Goal: Check status: Check status

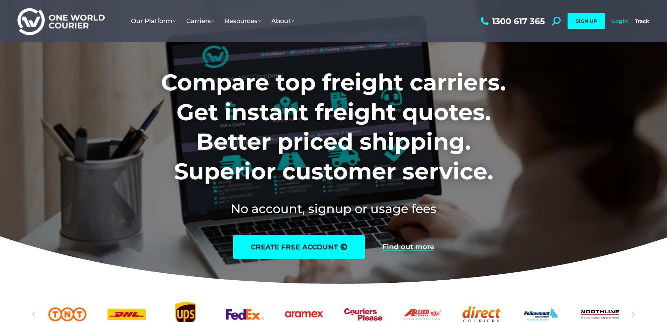
click at [620, 22] on link "Login" at bounding box center [620, 21] width 16 height 7
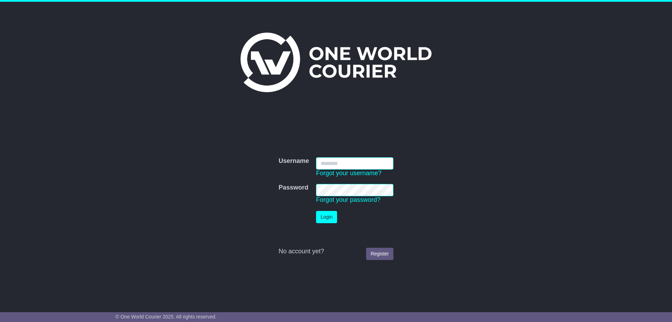
type input "**********"
click at [322, 214] on button "Login" at bounding box center [326, 217] width 21 height 12
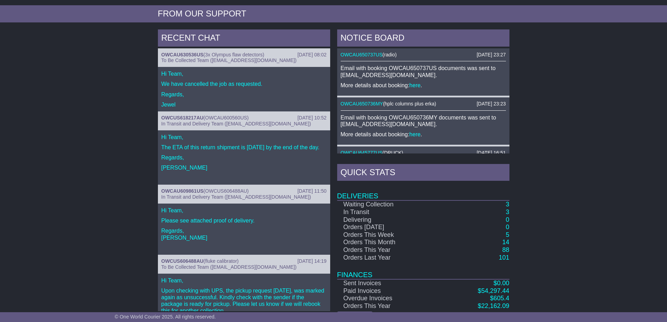
scroll to position [263, 0]
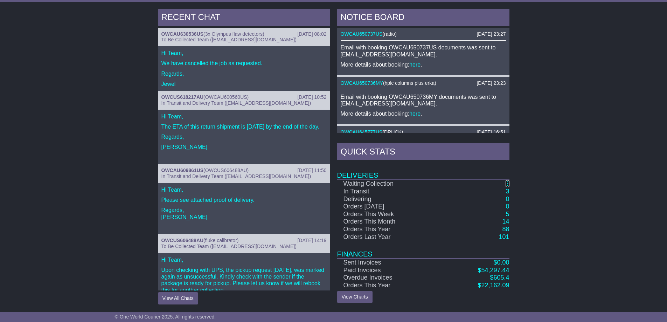
click at [507, 184] on link "3" at bounding box center [508, 183] width 4 height 7
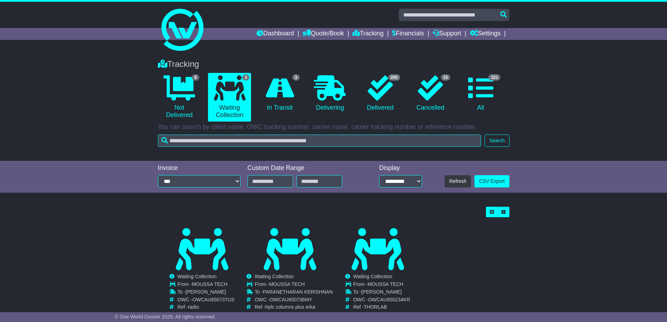
scroll to position [25, 0]
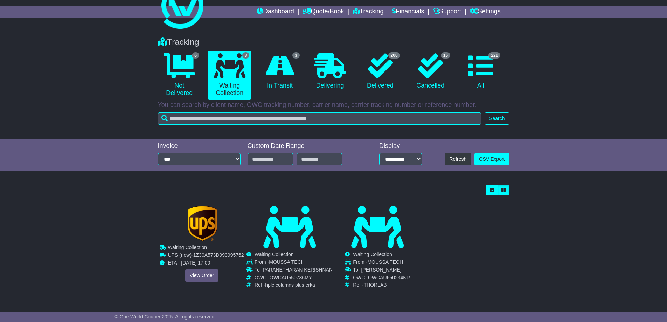
click at [199, 273] on div "Cancelled Waiting Collection In Transit ToBeCollected MOUSSA TECH To -" at bounding box center [201, 248] width 87 height 84
click at [207, 270] on link "View Order" at bounding box center [202, 275] width 34 height 12
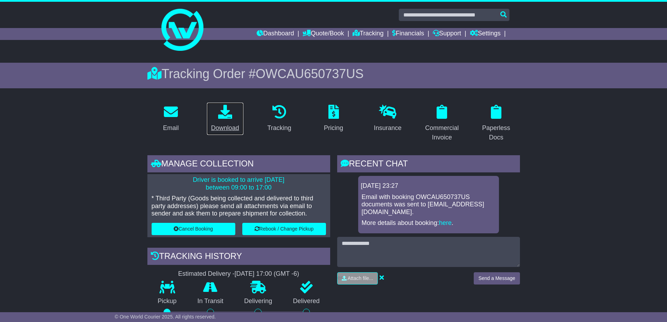
click at [229, 121] on link "Download" at bounding box center [225, 118] width 37 height 33
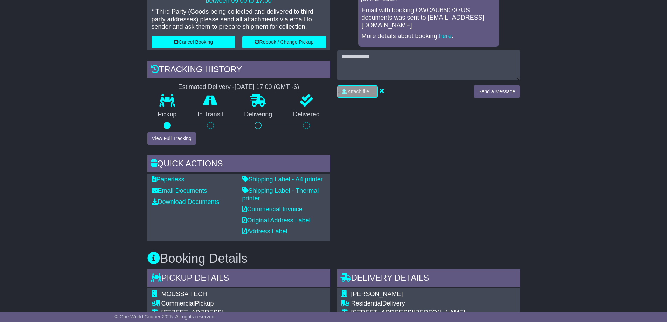
scroll to position [234, 0]
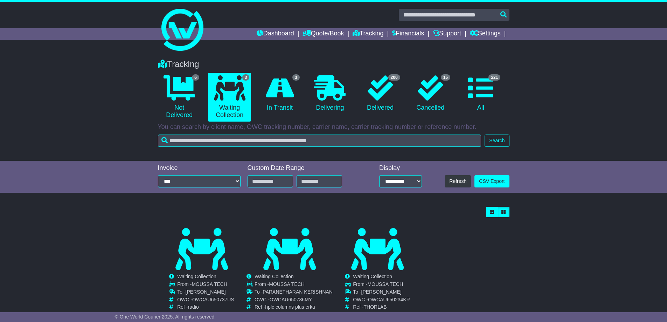
scroll to position [25, 0]
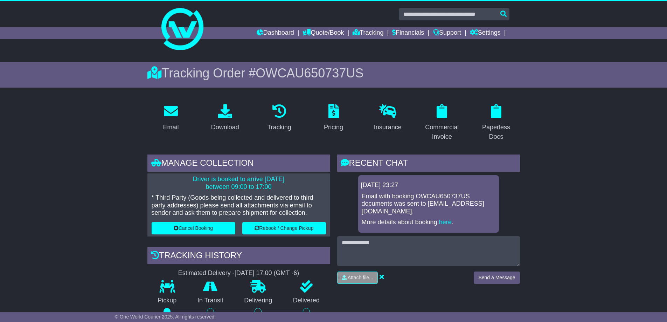
scroll to position [234, 0]
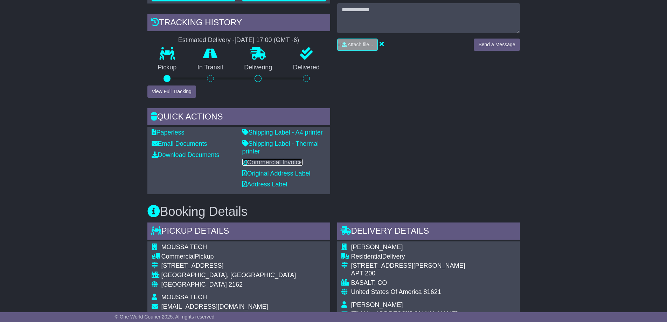
click at [260, 161] on link "Commercial Invoice" at bounding box center [272, 162] width 60 height 7
click at [472, 108] on div "RECENT CHAT Loading... No messages [DATE] 23:27 Email with booking OWCAU650737U…" at bounding box center [429, 58] width 190 height 272
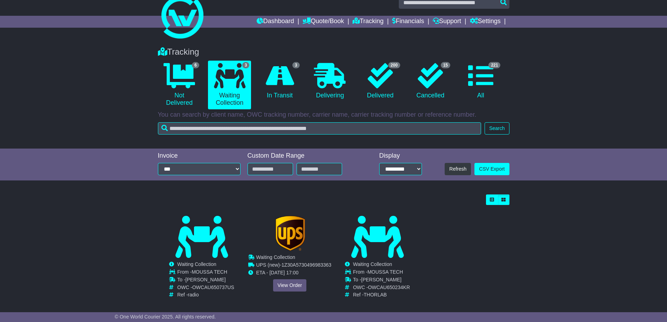
scroll to position [25, 0]
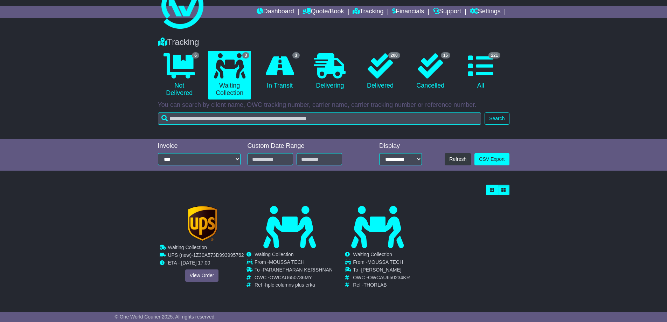
click at [197, 274] on div "Cancelled Waiting Collection In Transit ToBeCollected MOUSSA TECH To -" at bounding box center [201, 248] width 87 height 84
click at [199, 271] on div "Cancelled Waiting Collection In Transit ToBeCollected MOUSSA TECH To -" at bounding box center [201, 248] width 87 height 84
click at [216, 270] on link "View Order" at bounding box center [202, 275] width 34 height 12
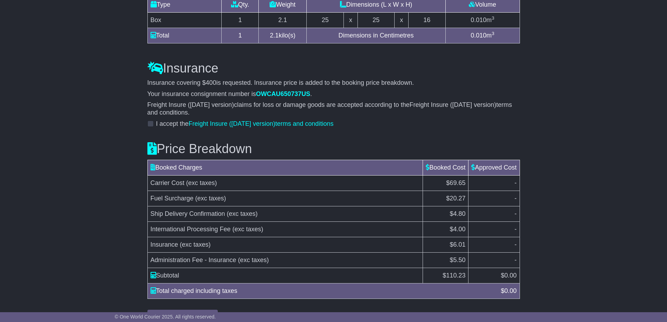
scroll to position [816, 0]
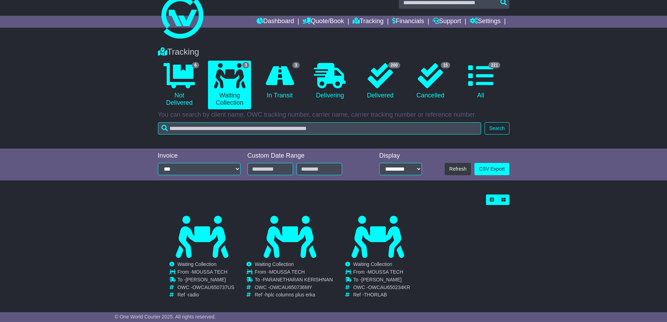
scroll to position [25, 0]
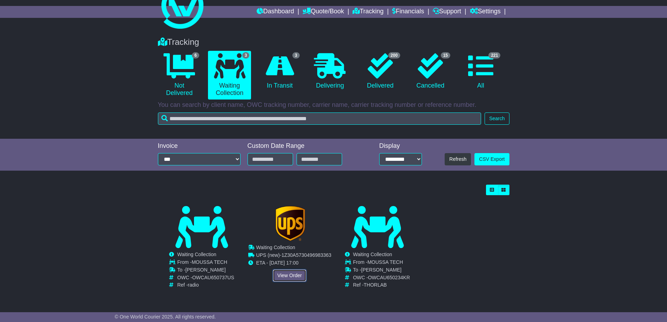
click at [289, 273] on link "View Order" at bounding box center [290, 275] width 34 height 12
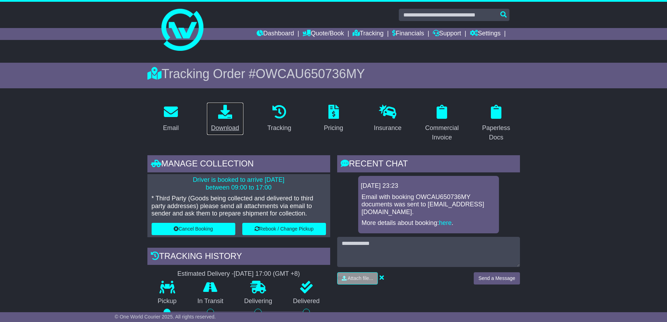
click at [226, 125] on div "Download" at bounding box center [225, 127] width 28 height 9
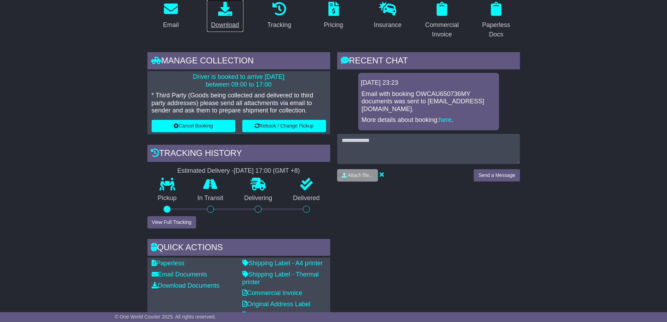
scroll to position [117, 0]
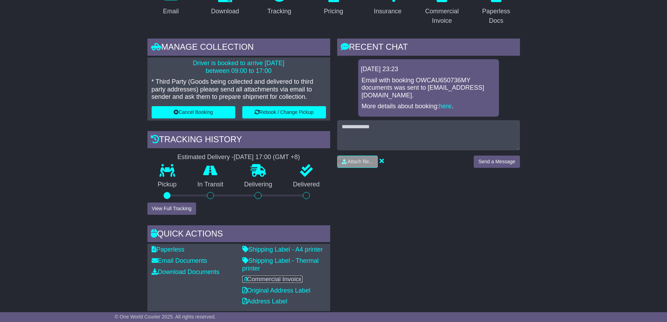
click at [270, 278] on link "Commercial Invoice" at bounding box center [272, 279] width 60 height 7
drag, startPoint x: 392, startPoint y: 219, endPoint x: 375, endPoint y: 203, distance: 23.3
click at [392, 219] on div "RECENT CHAT Loading... No messages 24 Sep 2025 23:23 Email with booking OWCAU65…" at bounding box center [429, 175] width 190 height 272
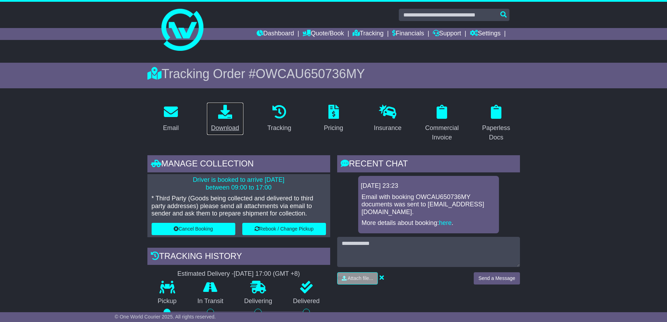
click at [222, 131] on div "Download" at bounding box center [225, 127] width 28 height 9
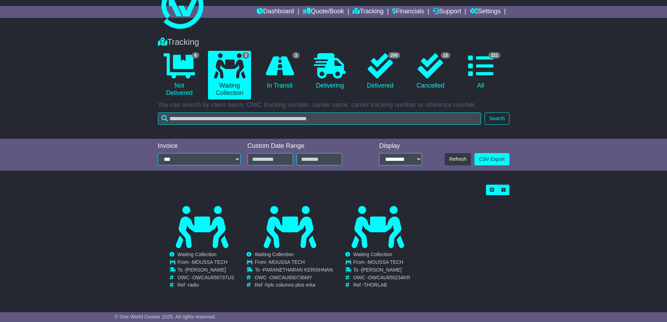
scroll to position [25, 0]
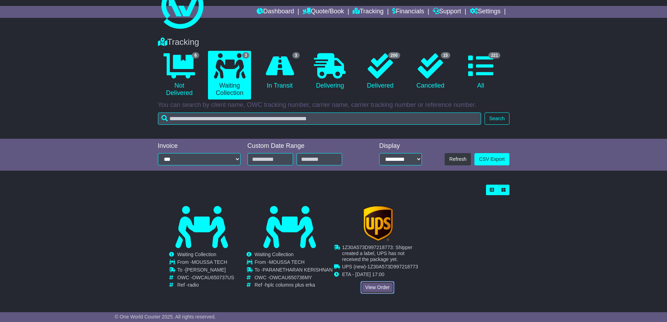
click at [376, 286] on link "View Order" at bounding box center [378, 287] width 34 height 12
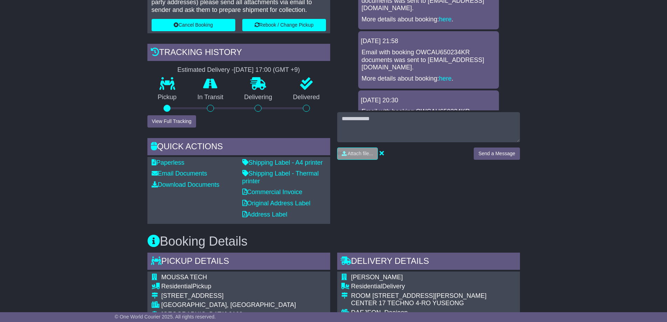
scroll to position [16, 0]
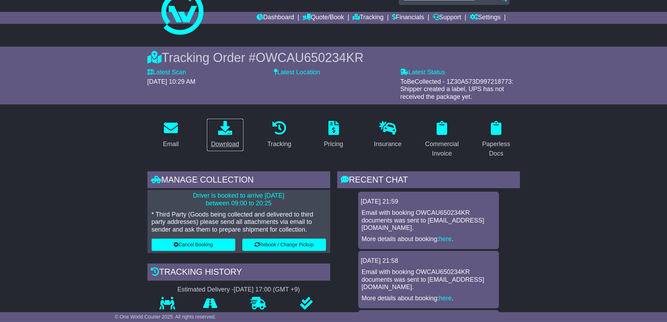
click at [230, 144] on div "Download" at bounding box center [225, 143] width 28 height 9
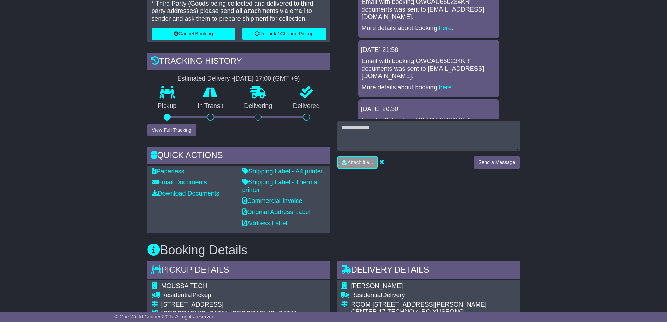
scroll to position [234, 0]
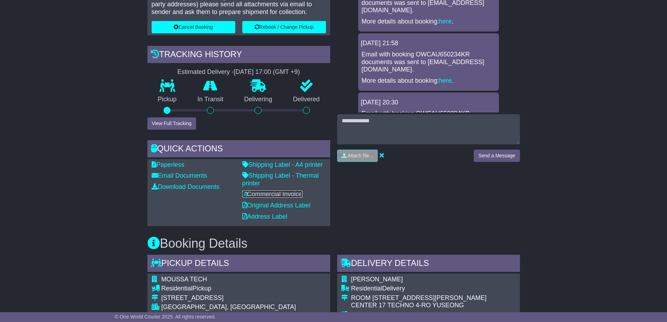
click at [265, 196] on link "Commercial Invoice" at bounding box center [272, 193] width 60 height 7
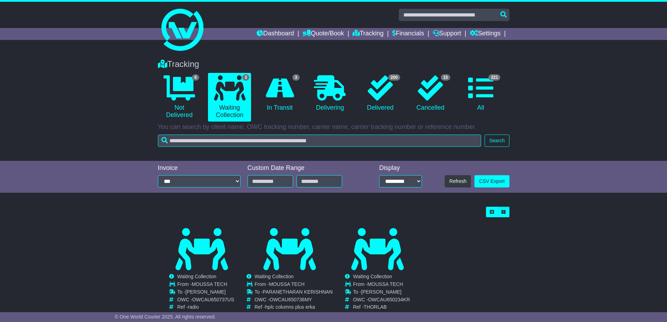
scroll to position [25, 0]
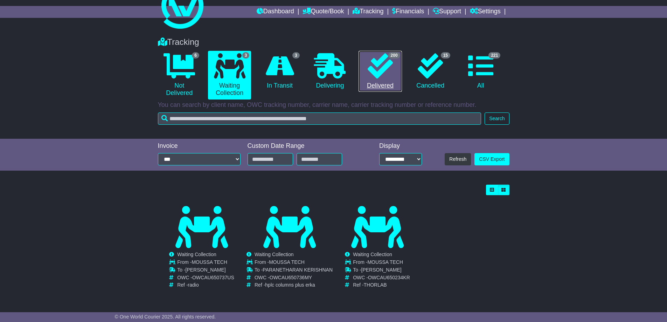
click at [384, 87] on link "200 Delivered" at bounding box center [380, 71] width 43 height 41
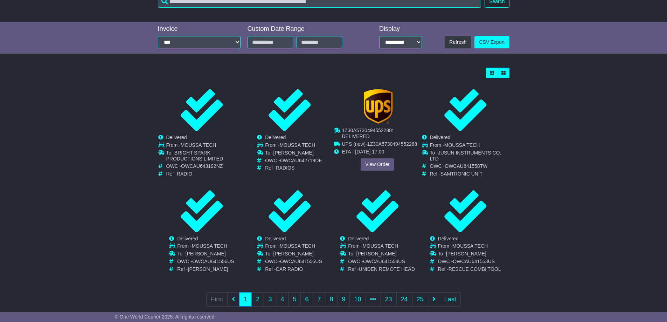
scroll to position [151, 0]
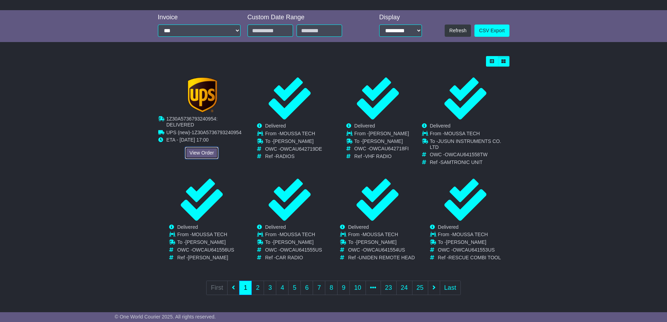
click at [194, 147] on link "View Order" at bounding box center [202, 153] width 34 height 12
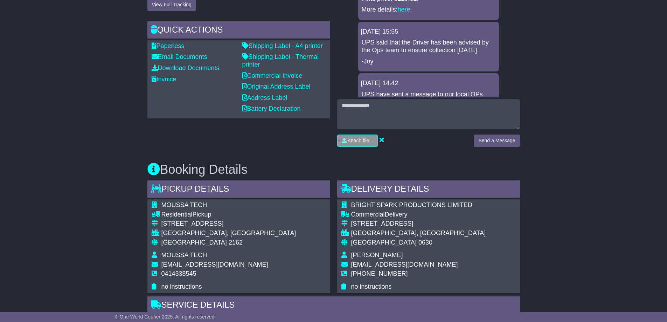
scroll to position [288, 0]
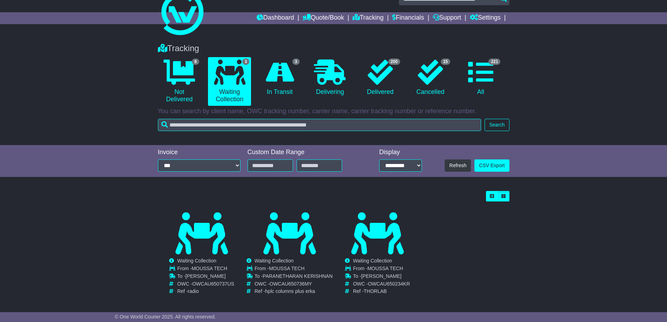
scroll to position [25, 0]
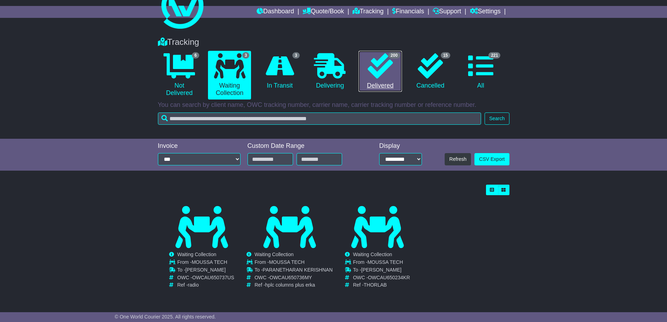
click at [387, 78] on link "200 Delivered" at bounding box center [380, 71] width 43 height 41
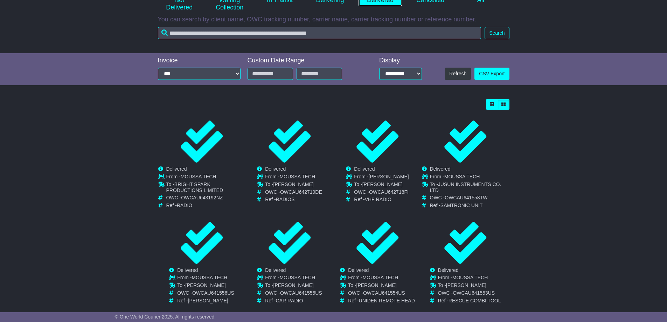
scroll to position [151, 0]
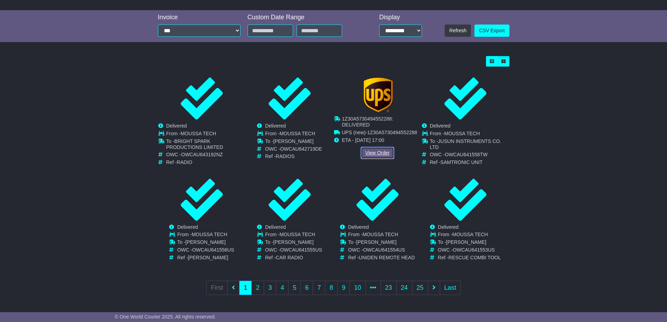
click at [379, 156] on link "View Order" at bounding box center [378, 153] width 34 height 12
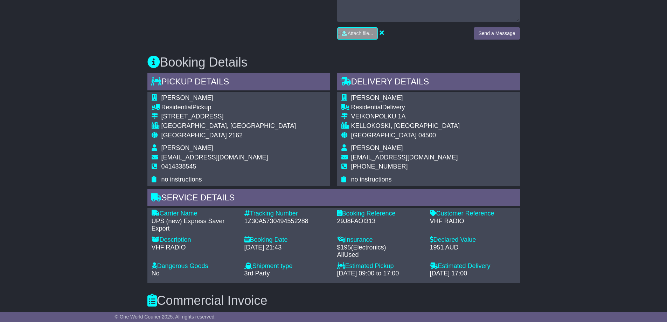
scroll to position [350, 0]
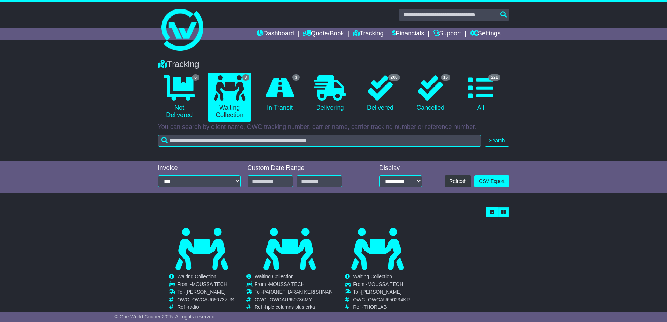
scroll to position [25, 0]
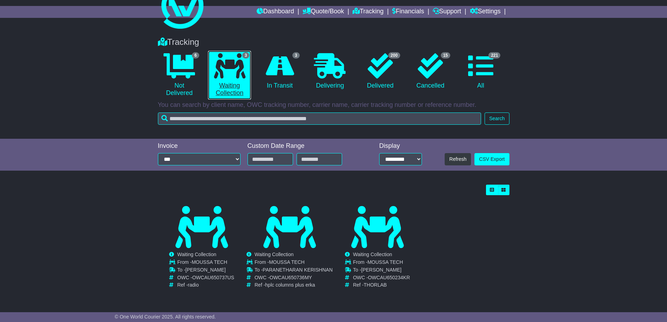
click at [237, 82] on link "3 Waiting Collection" at bounding box center [229, 75] width 43 height 49
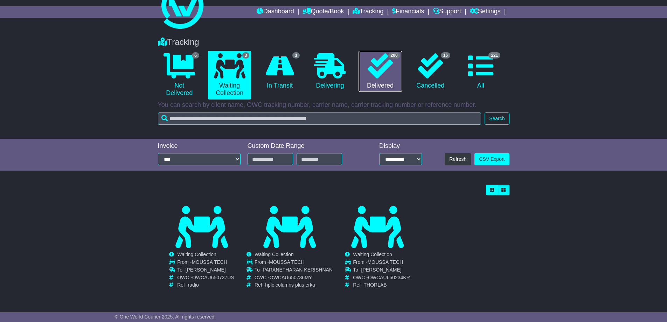
click at [373, 81] on link "200 Delivered" at bounding box center [380, 71] width 43 height 41
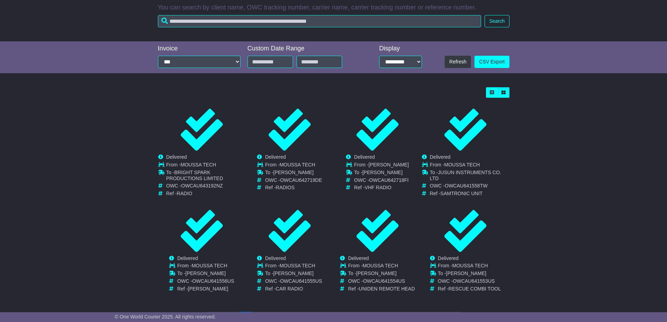
scroll to position [151, 0]
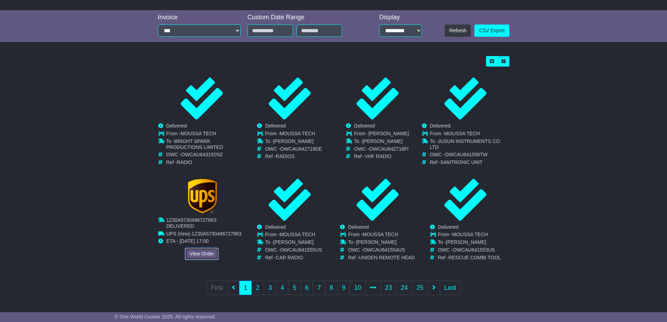
click at [201, 256] on link "View Order" at bounding box center [202, 254] width 34 height 12
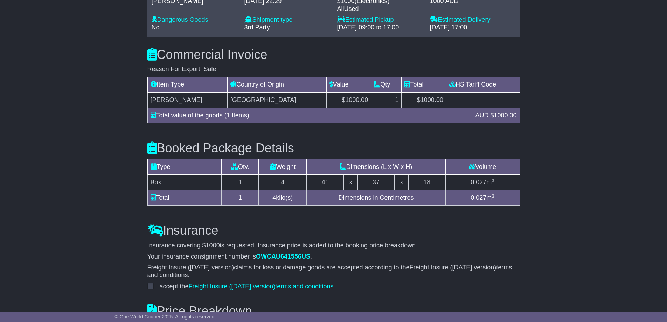
scroll to position [517, 0]
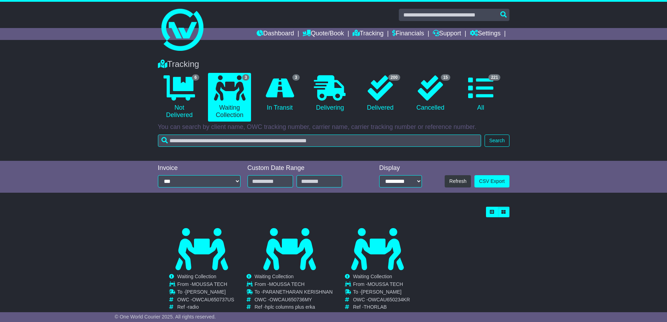
scroll to position [25, 0]
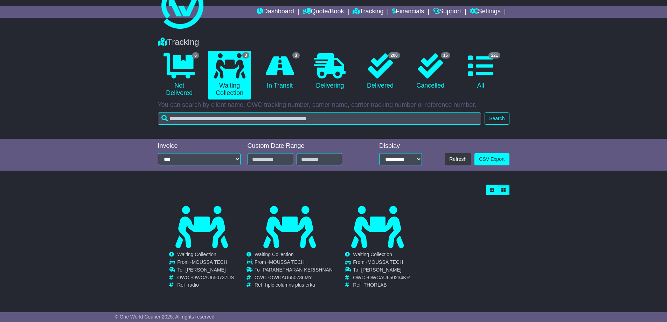
click at [423, 107] on div "Tracking 6 Not Delivered 3 Waiting Collection 3 In Transit 0 Delivering 200 15" at bounding box center [333, 79] width 359 height 98
click at [391, 85] on link "200 Delivered" at bounding box center [380, 71] width 43 height 41
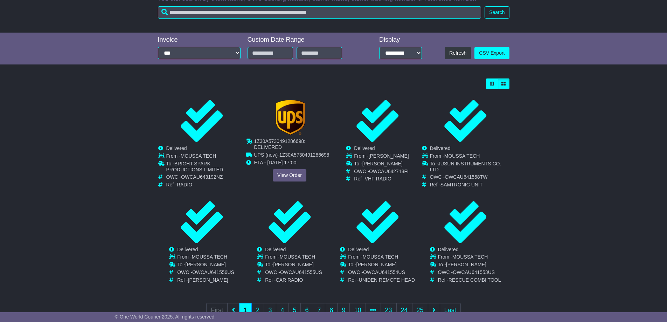
scroll to position [151, 0]
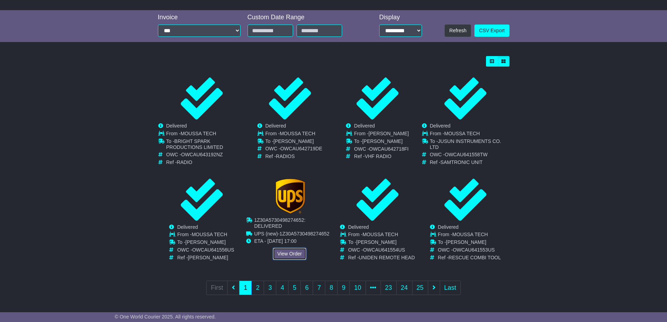
click at [282, 253] on link "View Order" at bounding box center [290, 254] width 34 height 12
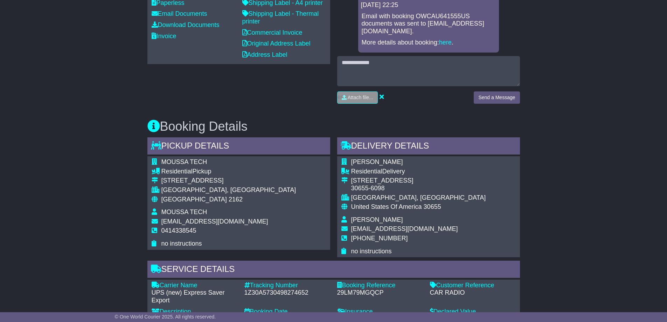
scroll to position [401, 0]
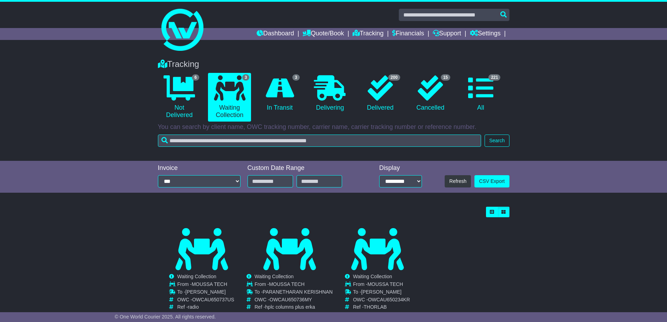
scroll to position [25, 0]
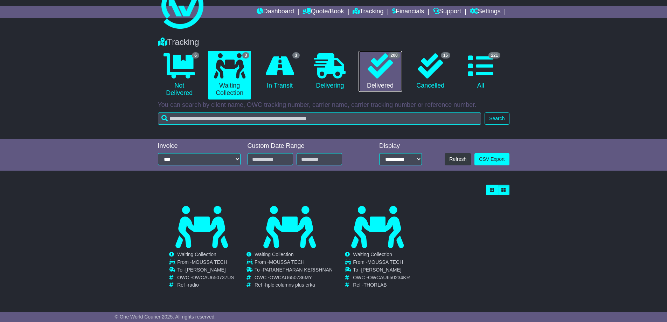
click at [389, 81] on link "200 Delivered" at bounding box center [380, 71] width 43 height 41
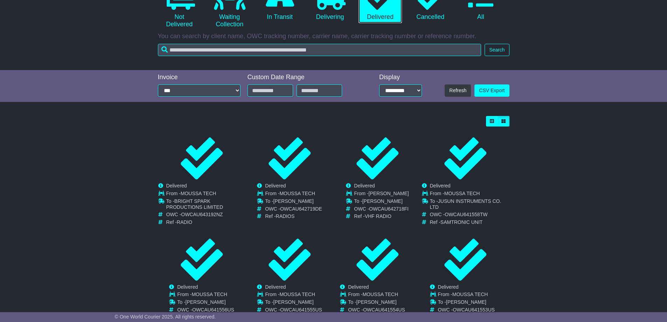
scroll to position [151, 0]
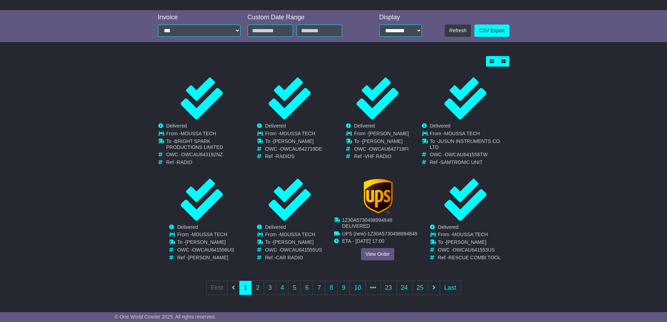
click at [376, 255] on div "Cancelled Waiting Collection In Transit Delivered MOUSSA TECH To - -" at bounding box center [377, 221] width 87 height 84
click at [385, 251] on link "View Order" at bounding box center [378, 254] width 34 height 12
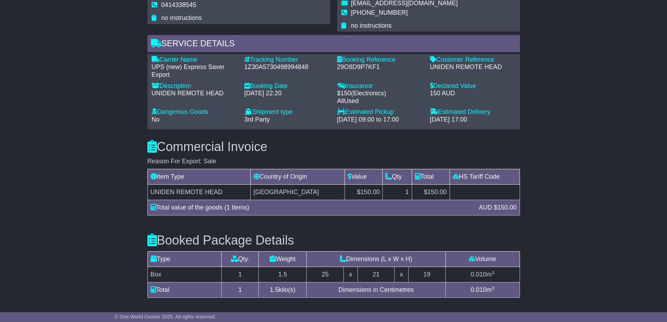
scroll to position [401, 0]
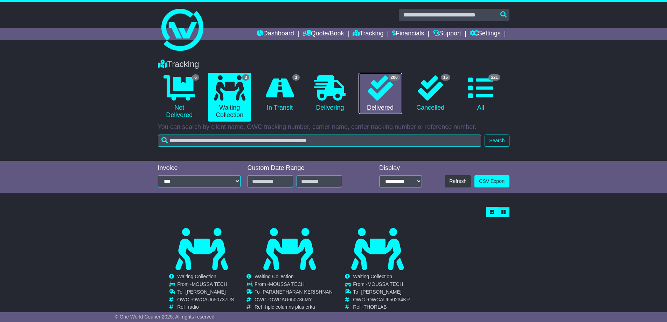
click at [380, 111] on link "200 Delivered" at bounding box center [380, 93] width 43 height 41
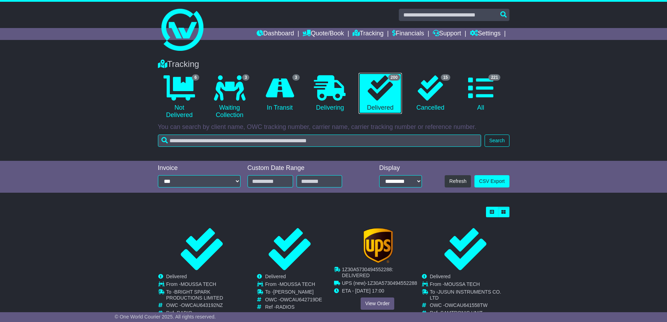
scroll to position [151, 0]
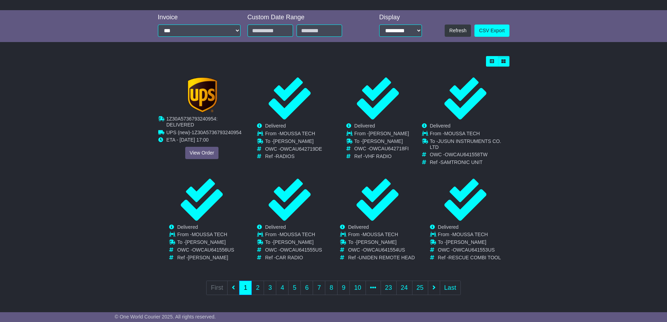
click at [194, 158] on div "Cancelled Waiting Collection In Transit Delivered MOUSSA TECH To - -" at bounding box center [201, 122] width 87 height 90
click at [213, 151] on link "View Order" at bounding box center [202, 153] width 34 height 12
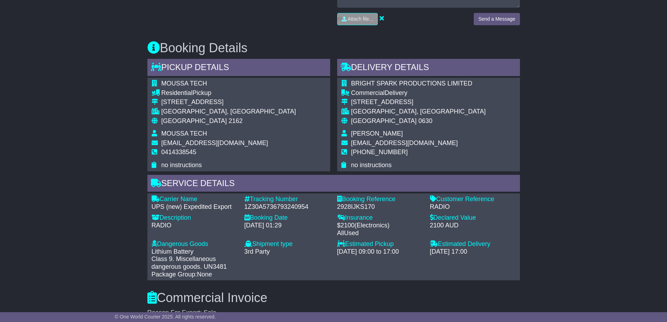
scroll to position [350, 0]
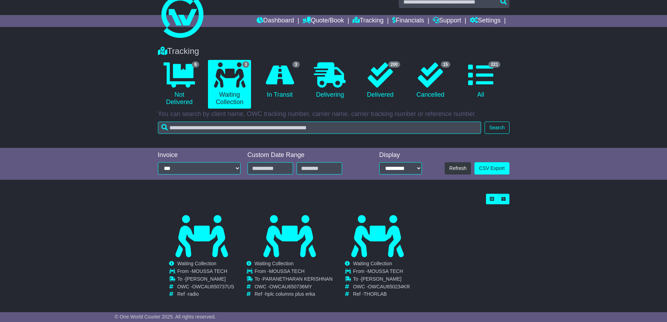
scroll to position [25, 0]
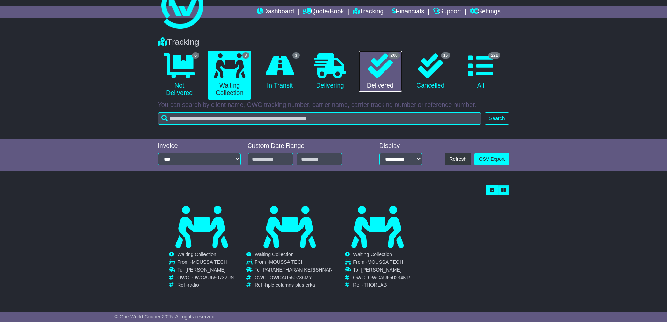
click at [388, 79] on link "200 Delivered" at bounding box center [380, 71] width 43 height 41
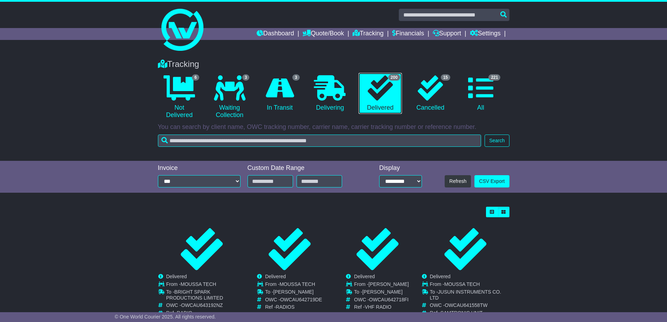
scroll to position [151, 0]
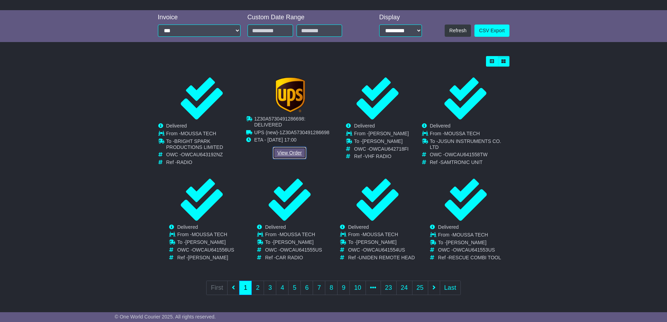
click at [289, 147] on link "View Order" at bounding box center [290, 153] width 34 height 12
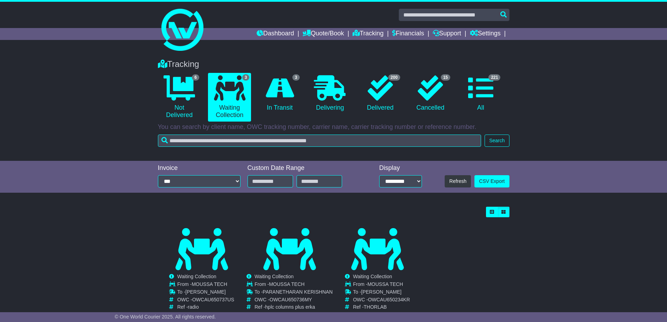
scroll to position [25, 0]
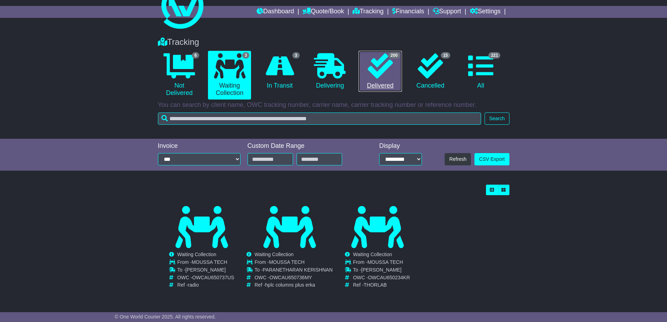
click at [378, 76] on icon at bounding box center [380, 65] width 25 height 25
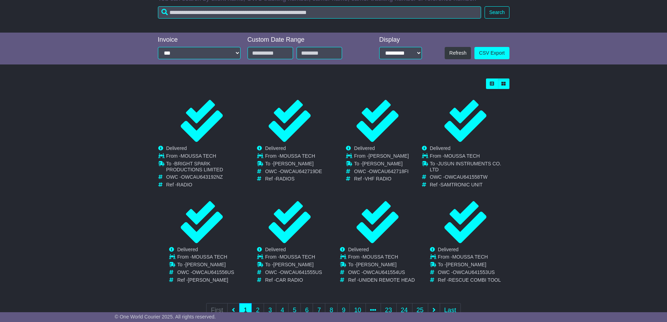
scroll to position [151, 0]
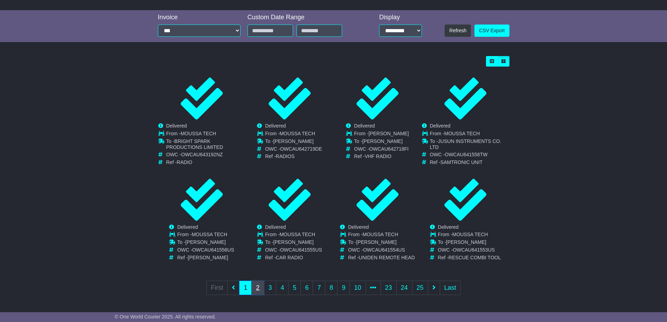
click at [261, 288] on link "2" at bounding box center [257, 287] width 13 height 14
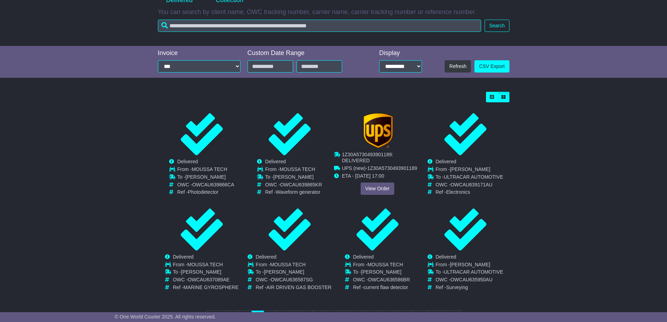
scroll to position [145, 0]
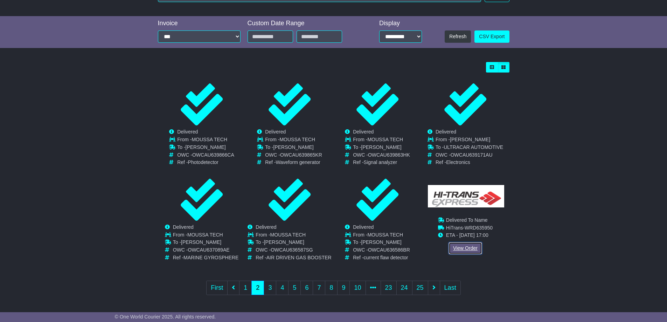
click at [459, 248] on link "View Order" at bounding box center [465, 248] width 34 height 12
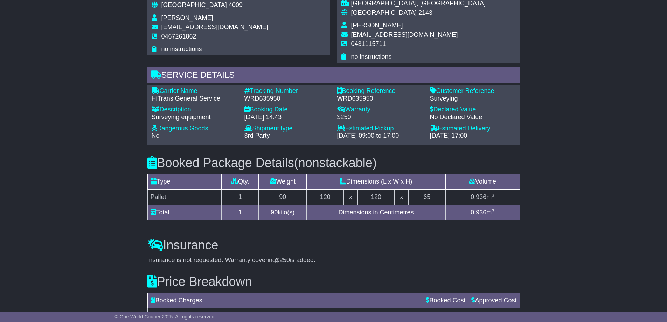
scroll to position [629, 0]
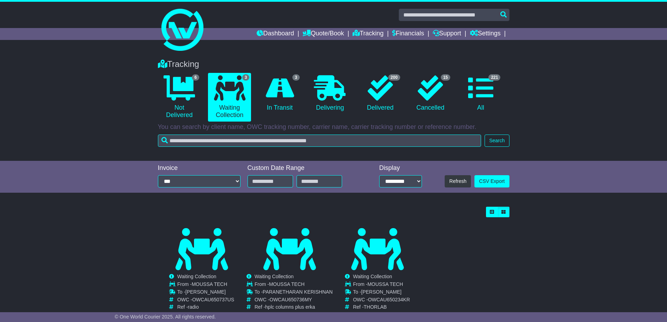
scroll to position [25, 0]
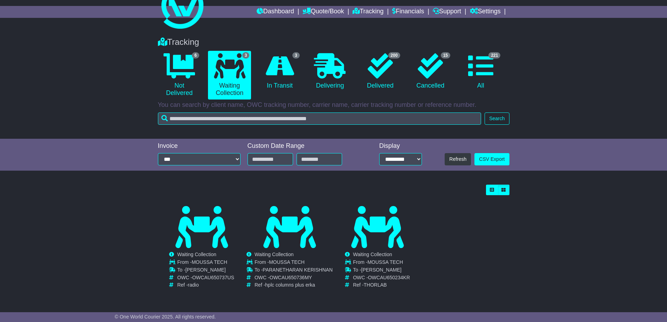
click at [385, 104] on p "You can search by client name, OWC tracking number, carrier name, carrier track…" at bounding box center [334, 105] width 352 height 8
click at [381, 81] on link "200 Delivered" at bounding box center [380, 71] width 43 height 41
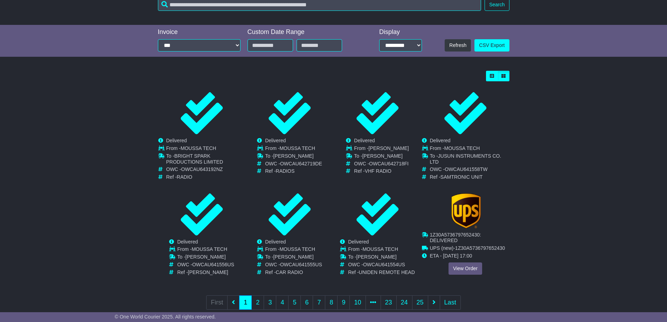
scroll to position [151, 0]
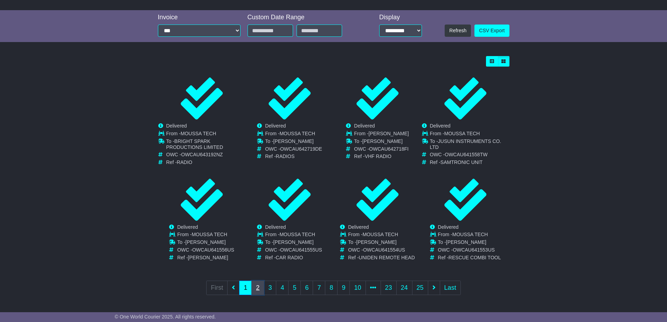
click at [258, 283] on link "2" at bounding box center [257, 287] width 13 height 14
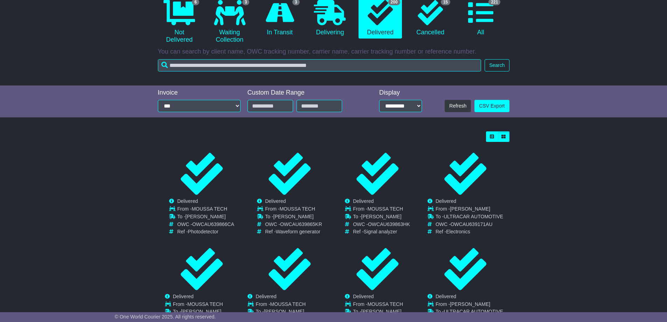
scroll to position [145, 0]
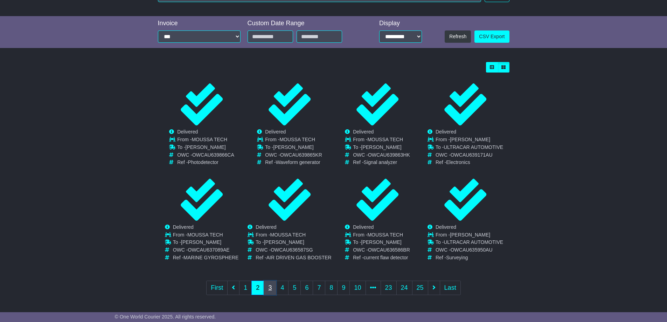
click at [271, 286] on link "3" at bounding box center [270, 287] width 13 height 14
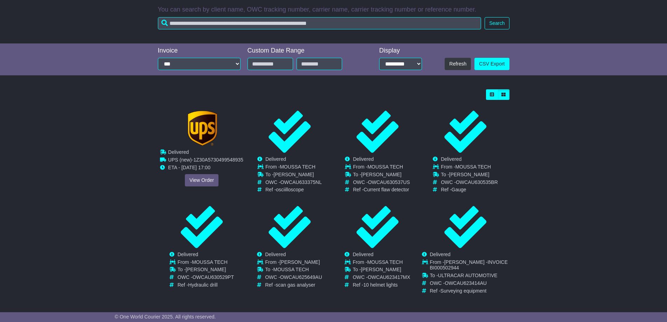
scroll to position [151, 0]
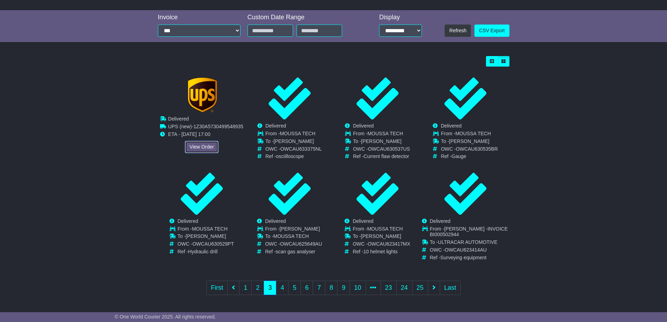
click at [200, 145] on link "View Order" at bounding box center [202, 147] width 34 height 12
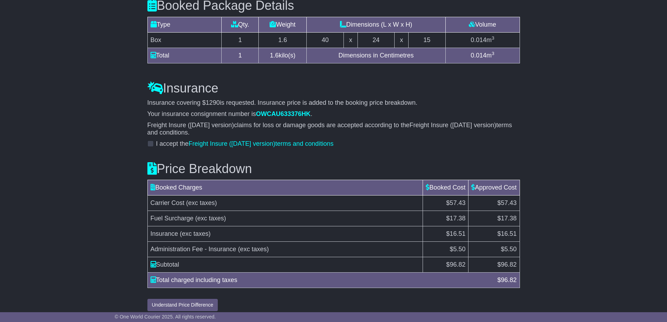
scroll to position [778, 0]
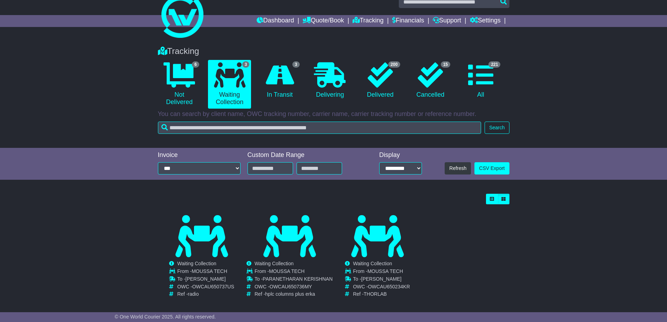
scroll to position [25, 0]
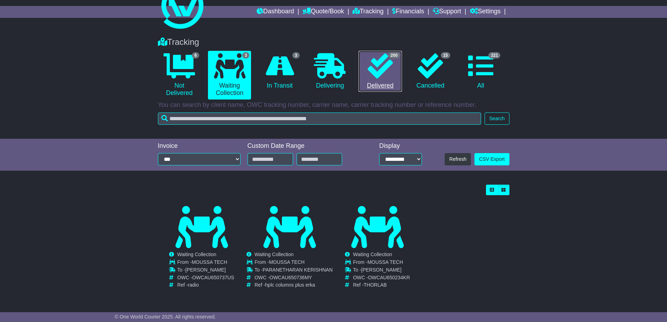
click at [377, 83] on link "200 Delivered" at bounding box center [380, 71] width 43 height 41
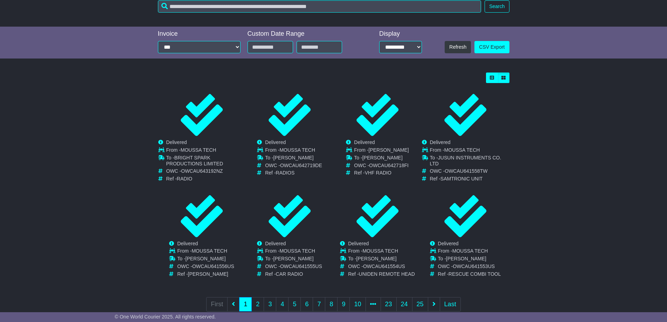
scroll to position [151, 0]
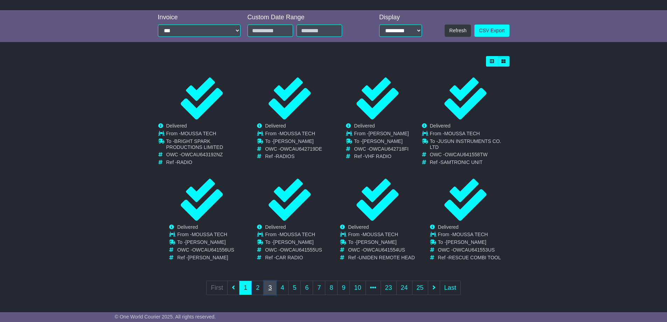
click at [271, 292] on link "3" at bounding box center [270, 287] width 13 height 14
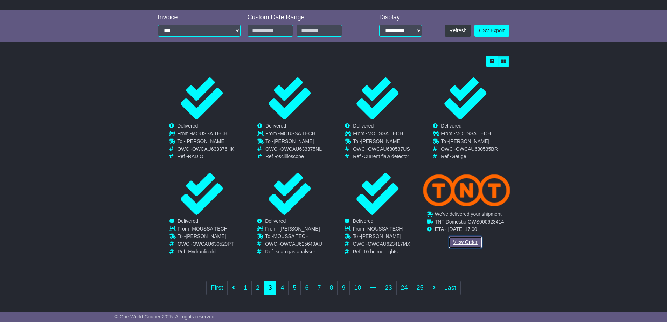
click at [455, 242] on link "View Order" at bounding box center [465, 242] width 34 height 12
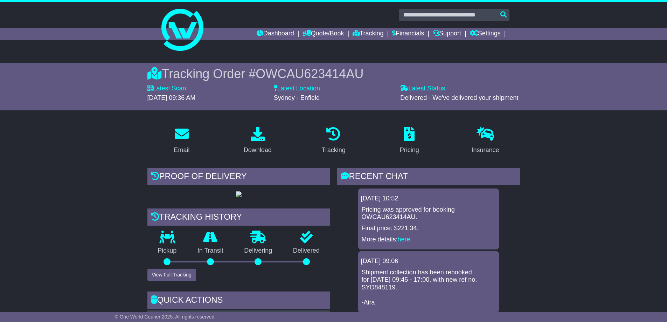
drag, startPoint x: 435, startPoint y: 187, endPoint x: 434, endPoint y: 193, distance: 5.4
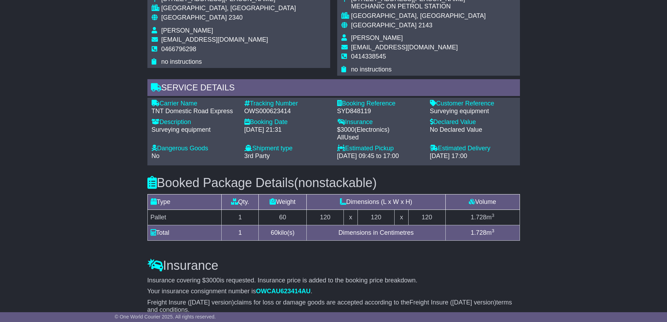
scroll to position [296, 0]
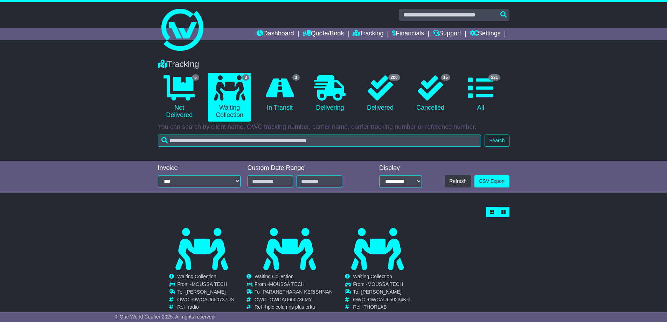
scroll to position [25, 0]
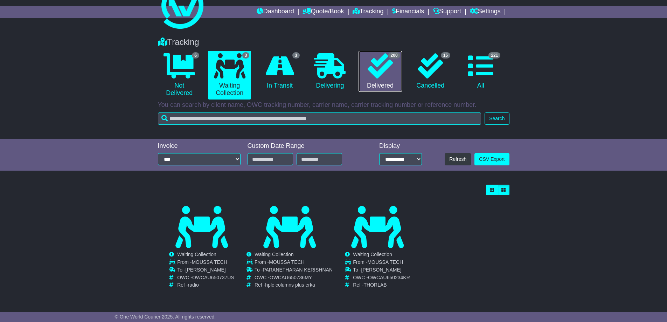
click at [391, 82] on link "200 Delivered" at bounding box center [380, 71] width 43 height 41
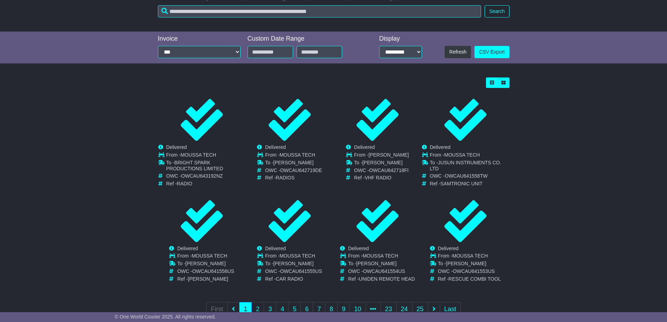
scroll to position [151, 0]
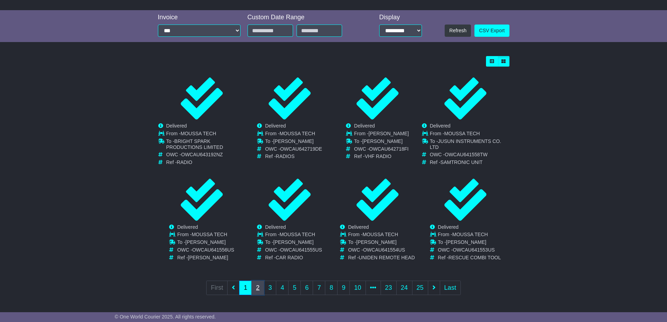
click at [257, 289] on link "2" at bounding box center [257, 287] width 13 height 14
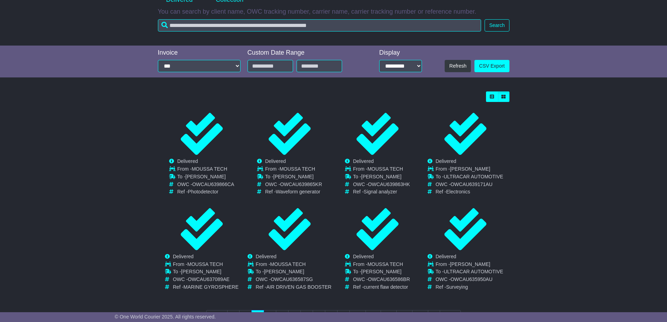
scroll to position [145, 0]
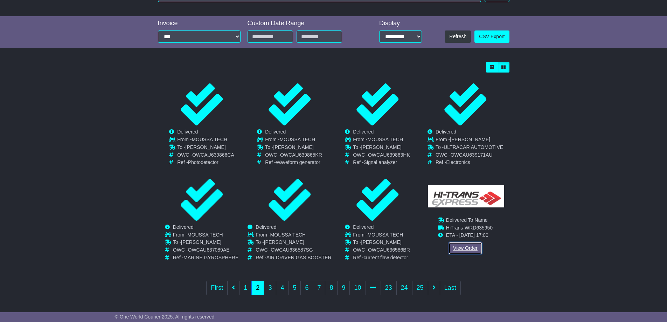
click at [472, 252] on link "View Order" at bounding box center [465, 248] width 34 height 12
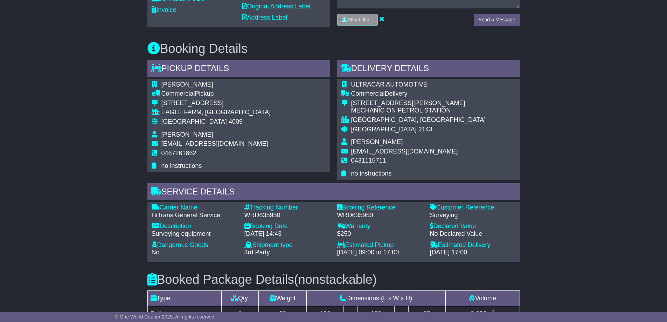
scroll to position [629, 0]
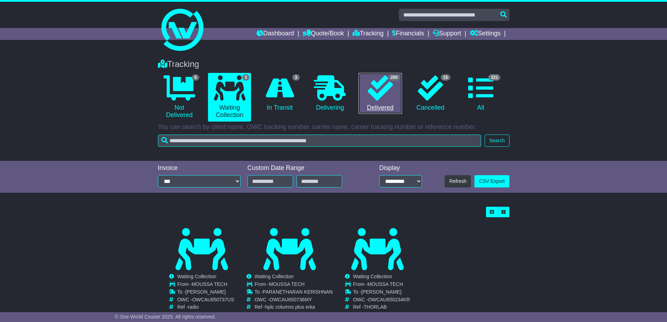
click at [392, 104] on link "200 Delivered" at bounding box center [380, 93] width 43 height 41
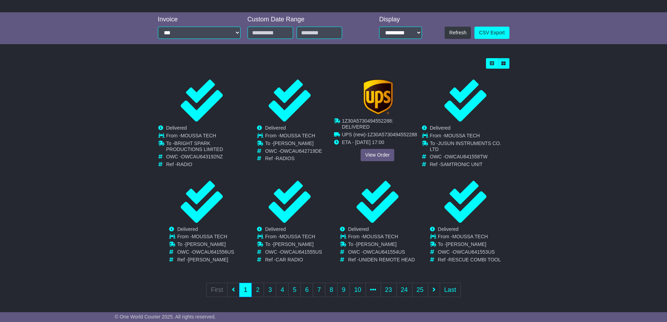
scroll to position [151, 0]
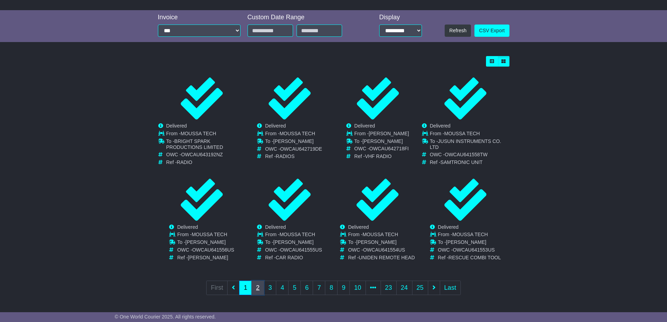
click at [259, 288] on link "2" at bounding box center [257, 287] width 13 height 14
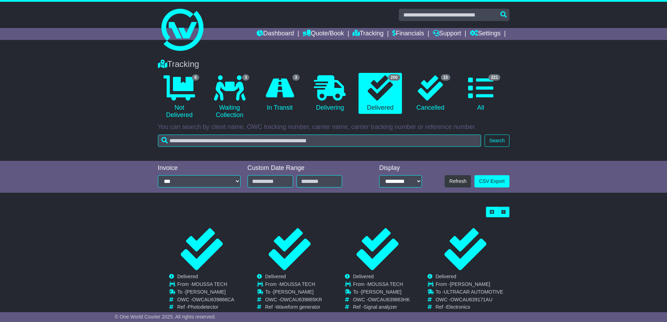
scroll to position [145, 0]
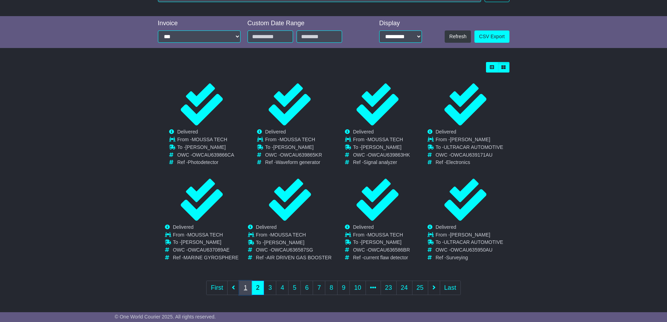
click at [241, 289] on link "1" at bounding box center [245, 287] width 13 height 14
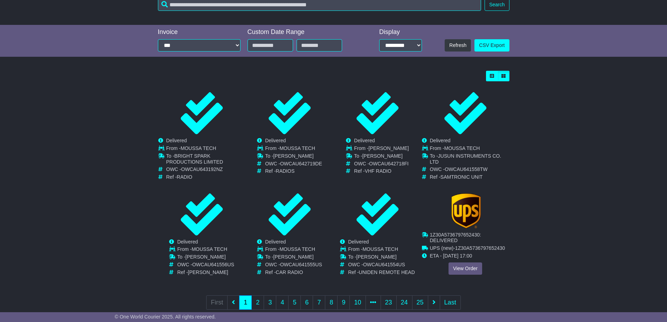
scroll to position [151, 0]
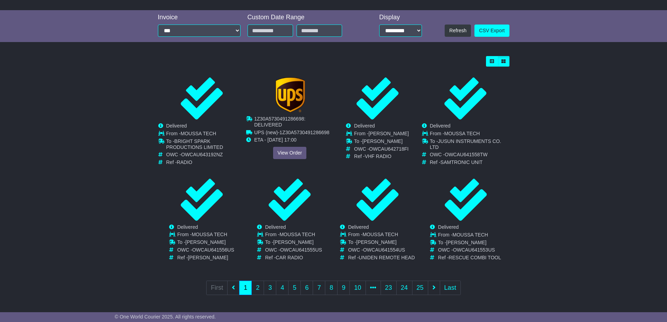
click at [283, 152] on div "Cancelled Waiting Collection In Transit Delivered MOUSSA TECH To - -" at bounding box center [289, 119] width 87 height 84
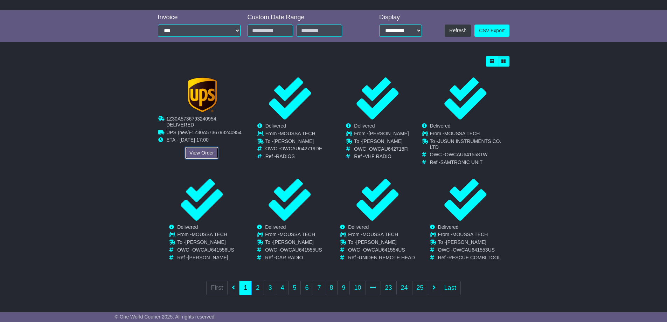
click at [197, 151] on link "View Order" at bounding box center [202, 153] width 34 height 12
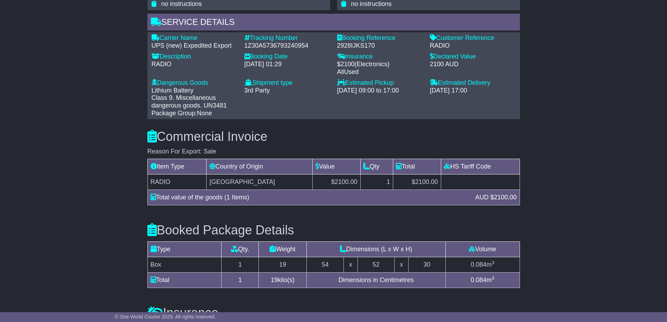
scroll to position [405, 0]
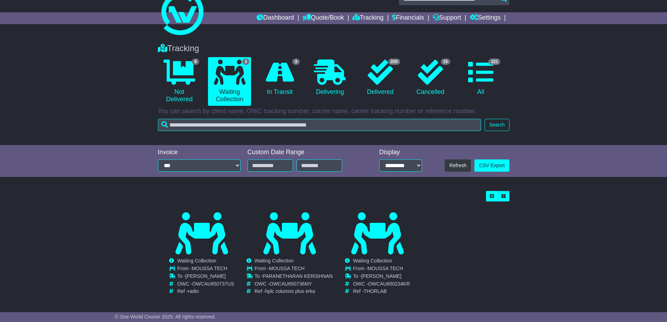
scroll to position [25, 0]
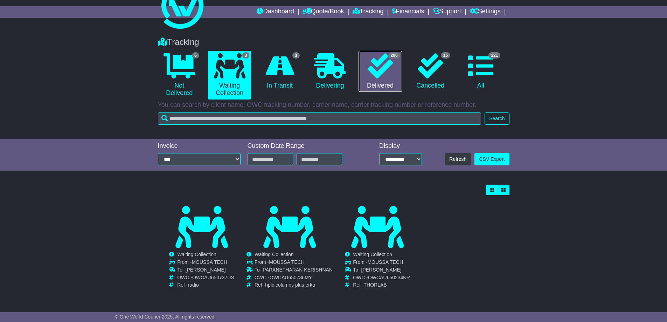
click at [365, 79] on link "200 Delivered" at bounding box center [380, 71] width 43 height 41
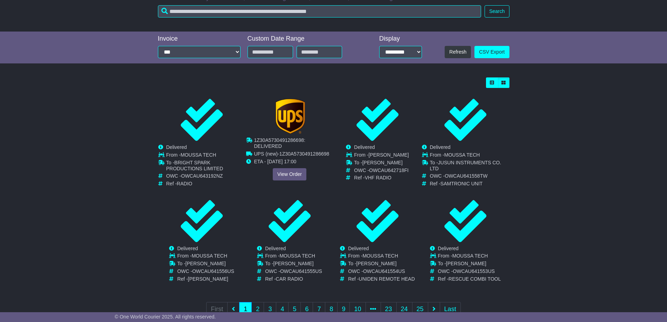
scroll to position [151, 0]
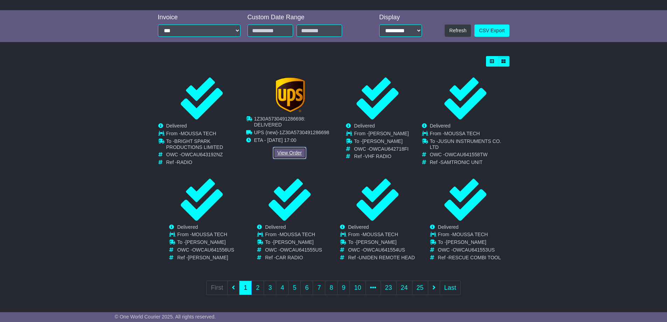
click at [292, 155] on link "View Order" at bounding box center [290, 153] width 34 height 12
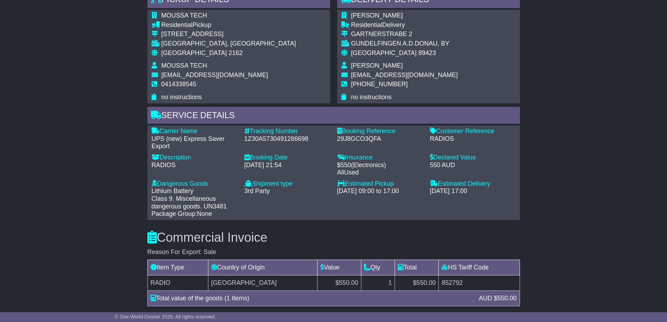
scroll to position [412, 0]
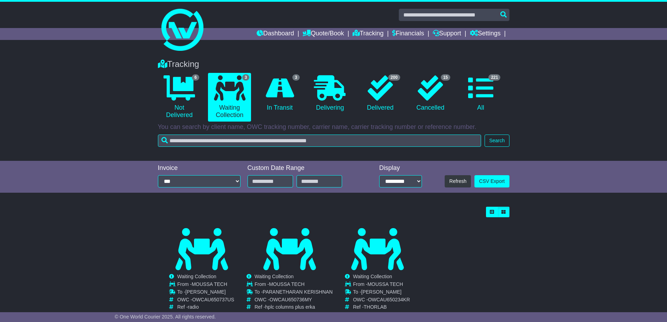
scroll to position [25, 0]
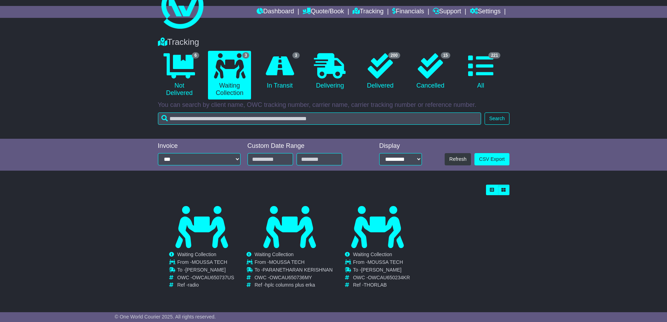
click at [382, 104] on p "You can search by client name, OWC tracking number, carrier name, carrier track…" at bounding box center [334, 105] width 352 height 8
click at [380, 82] on link "200 Delivered" at bounding box center [380, 71] width 43 height 41
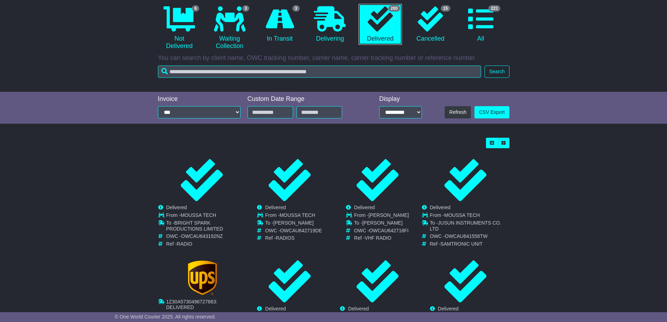
scroll to position [151, 0]
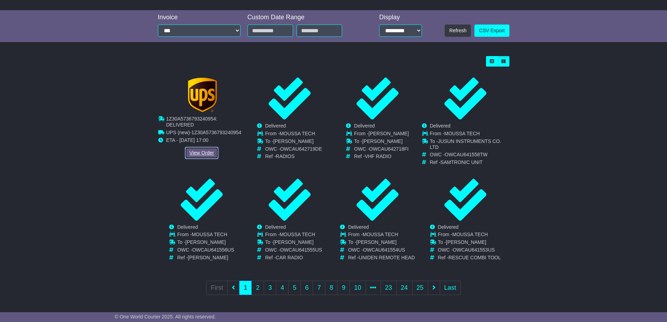
click at [202, 149] on link "View Order" at bounding box center [202, 153] width 34 height 12
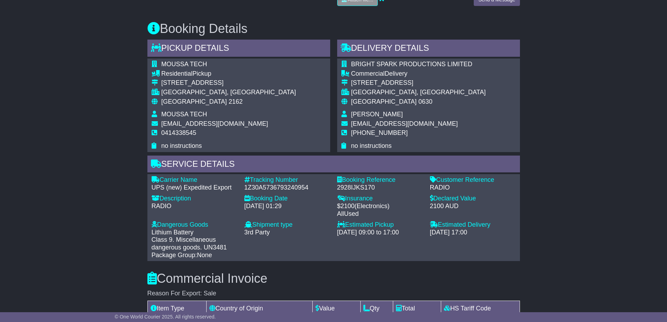
scroll to position [405, 0]
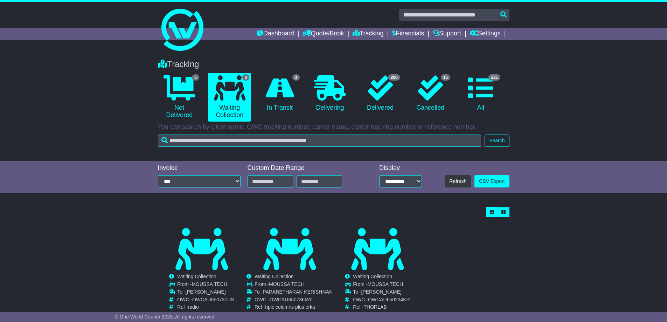
scroll to position [25, 0]
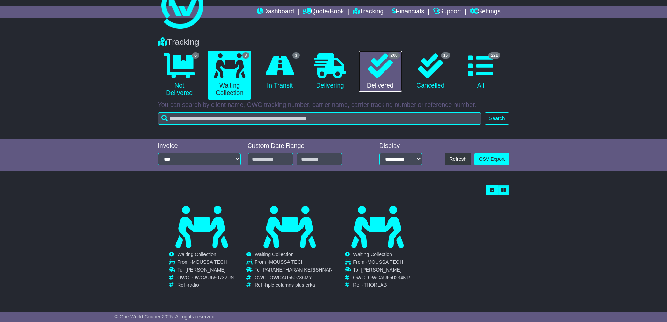
click at [380, 80] on link "200 Delivered" at bounding box center [380, 71] width 43 height 41
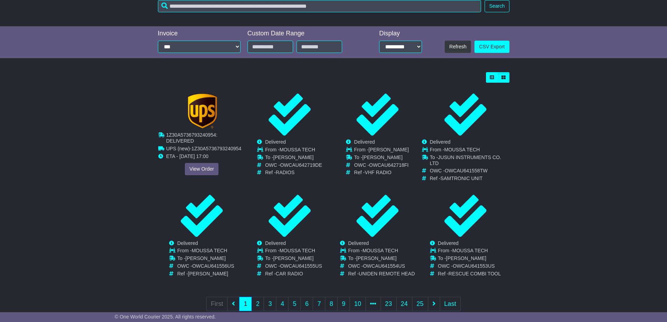
scroll to position [151, 0]
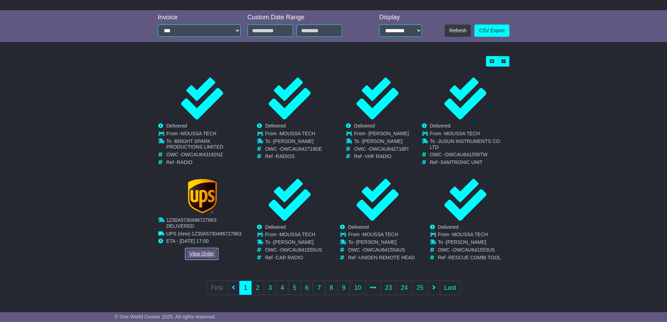
click at [204, 253] on link "View Order" at bounding box center [202, 254] width 34 height 12
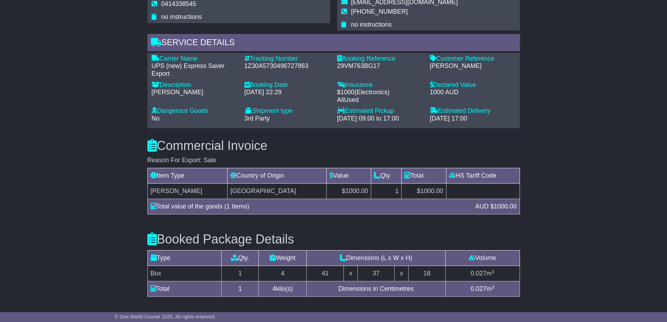
scroll to position [751, 0]
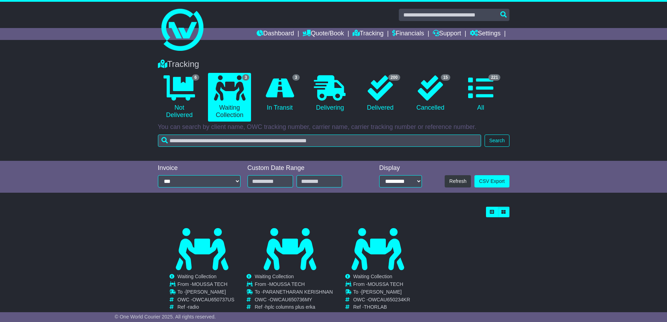
scroll to position [25, 0]
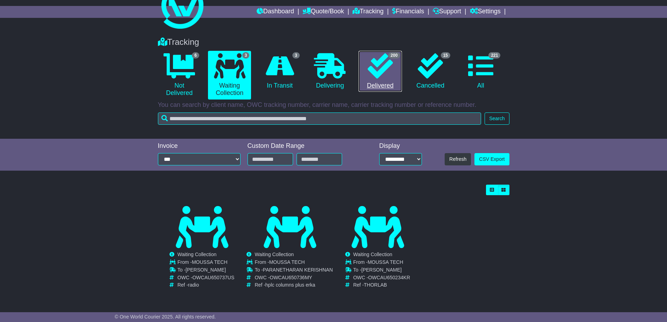
click at [389, 83] on link "200 Delivered" at bounding box center [380, 71] width 43 height 41
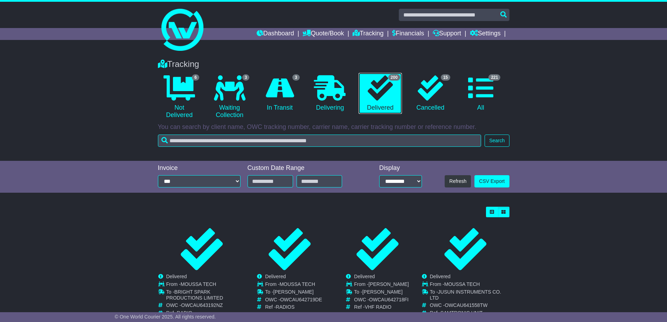
scroll to position [151, 0]
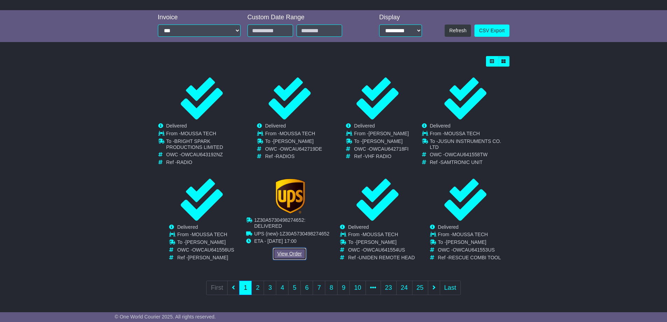
click at [291, 251] on link "View Order" at bounding box center [290, 254] width 34 height 12
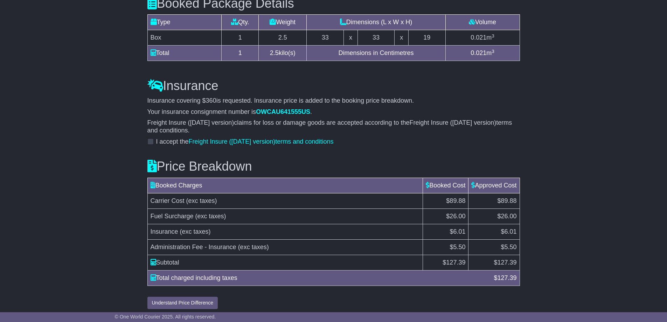
scroll to position [751, 0]
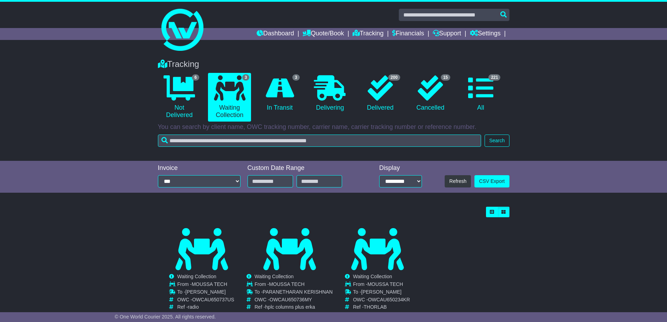
scroll to position [25, 0]
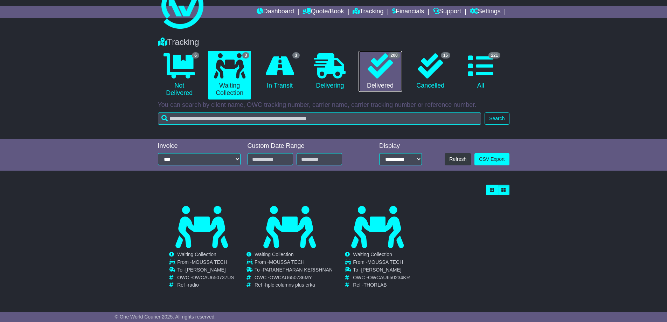
click at [378, 85] on link "200 Delivered" at bounding box center [380, 71] width 43 height 41
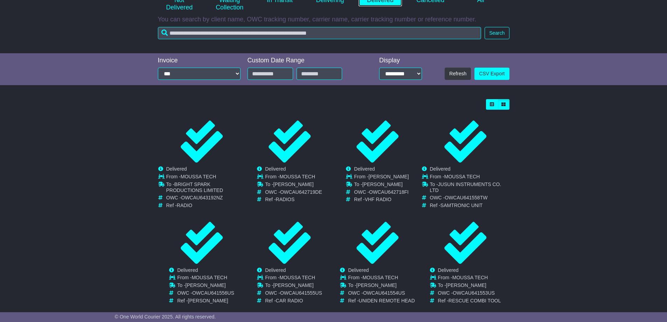
scroll to position [151, 0]
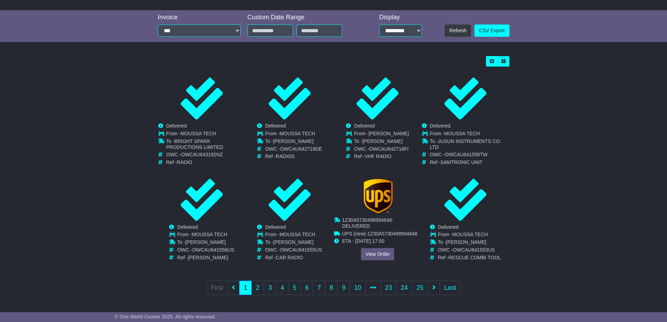
click at [371, 255] on div "Cancelled Waiting Collection In Transit Delivered MOUSSA TECH To - -" at bounding box center [377, 221] width 87 height 84
click at [378, 251] on link "View Order" at bounding box center [378, 254] width 34 height 12
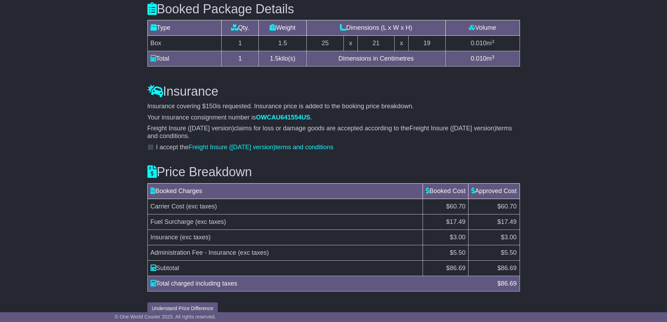
scroll to position [751, 0]
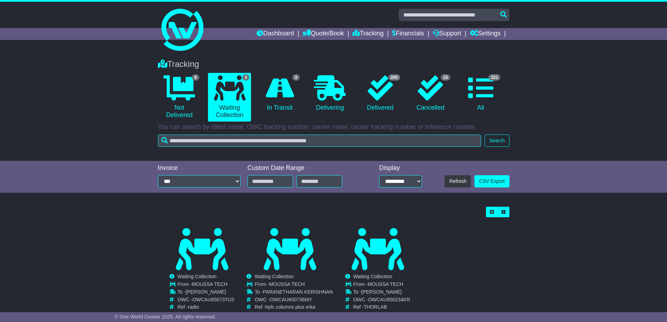
scroll to position [25, 0]
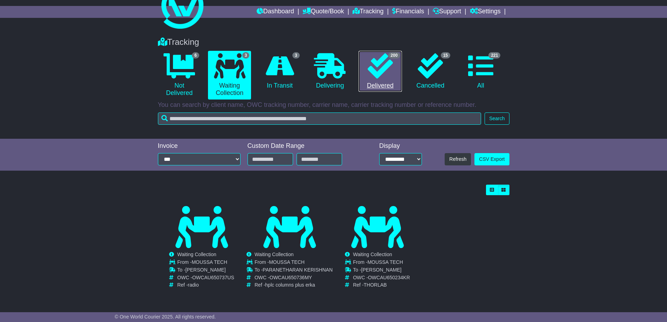
click at [392, 79] on link "200 Delivered" at bounding box center [380, 71] width 43 height 41
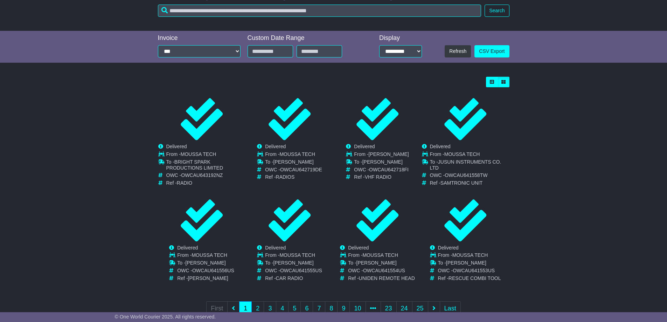
scroll to position [151, 0]
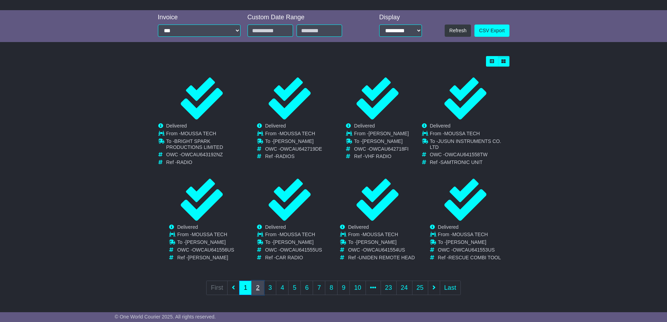
click at [258, 286] on link "2" at bounding box center [257, 287] width 13 height 14
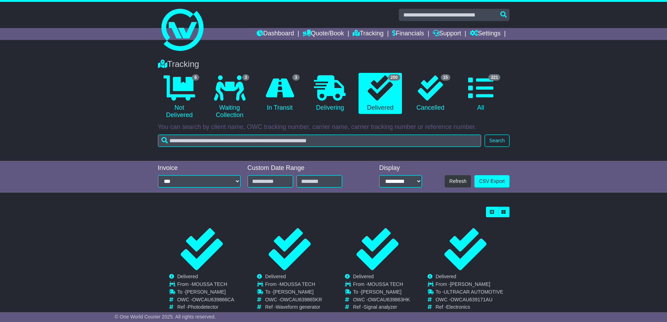
scroll to position [145, 0]
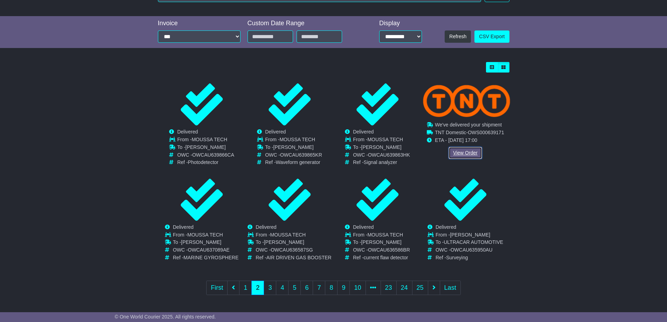
click at [475, 154] on link "View Order" at bounding box center [465, 153] width 34 height 12
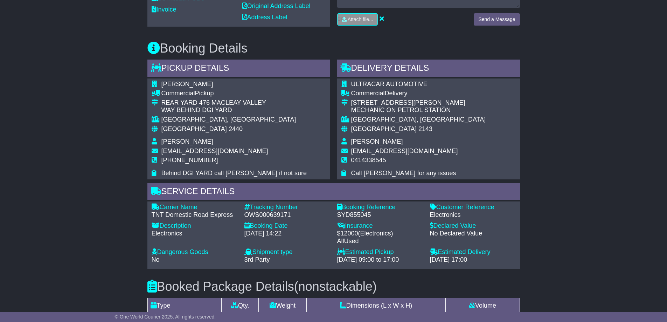
scroll to position [467, 0]
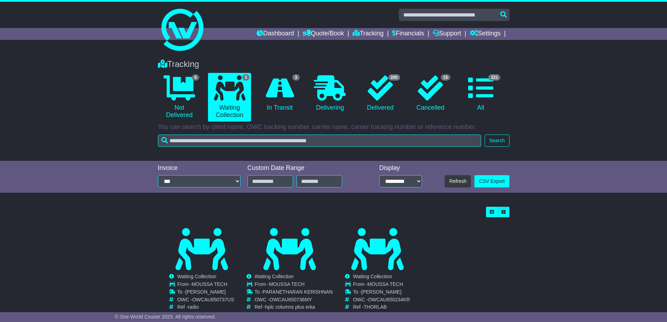
scroll to position [25, 0]
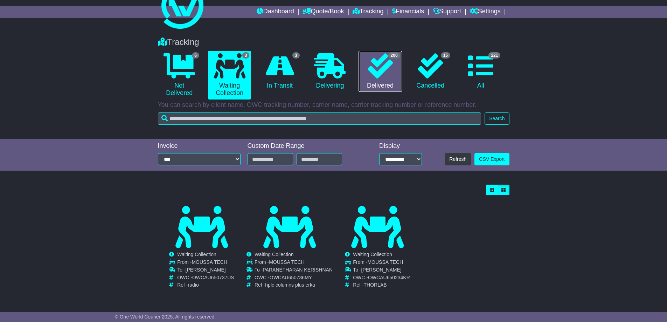
click at [382, 79] on link "200 Delivered" at bounding box center [380, 71] width 43 height 41
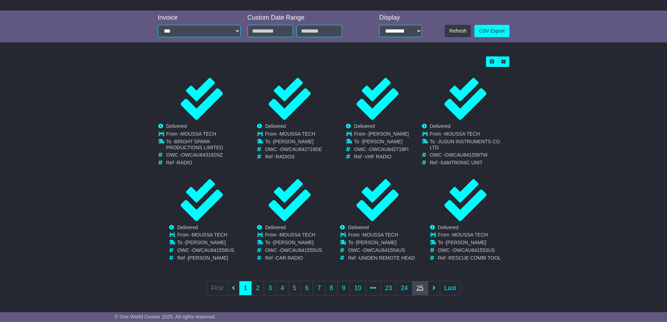
scroll to position [151, 0]
click at [257, 285] on link "2" at bounding box center [257, 287] width 13 height 14
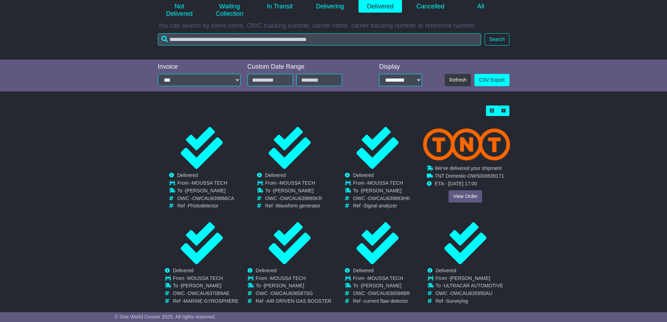
scroll to position [145, 0]
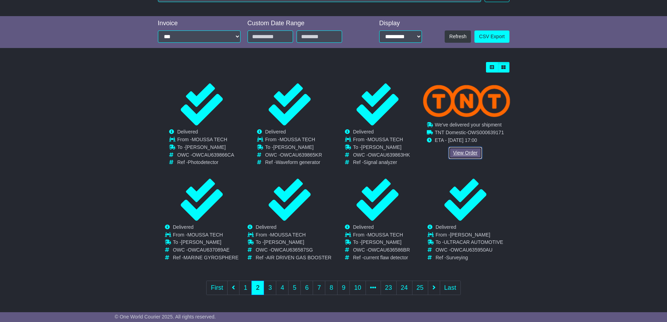
click at [461, 150] on link "View Order" at bounding box center [465, 153] width 34 height 12
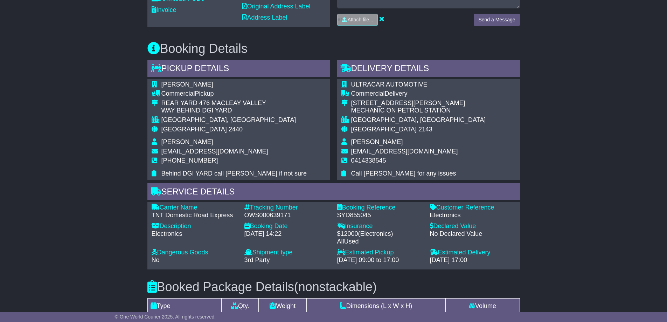
scroll to position [467, 0]
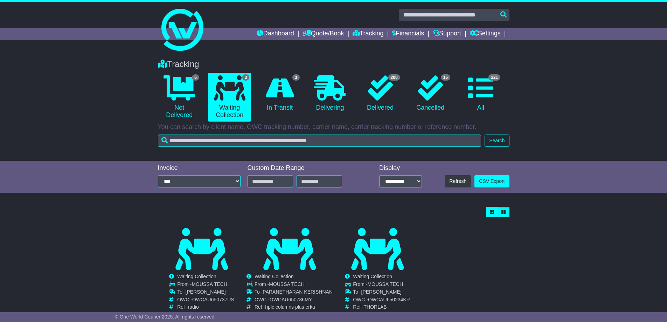
scroll to position [25, 0]
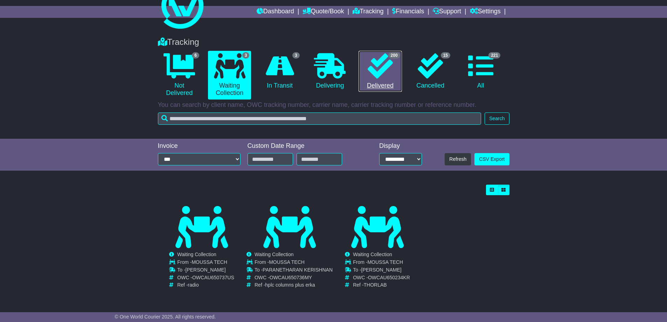
click at [394, 80] on link "200 Delivered" at bounding box center [380, 71] width 43 height 41
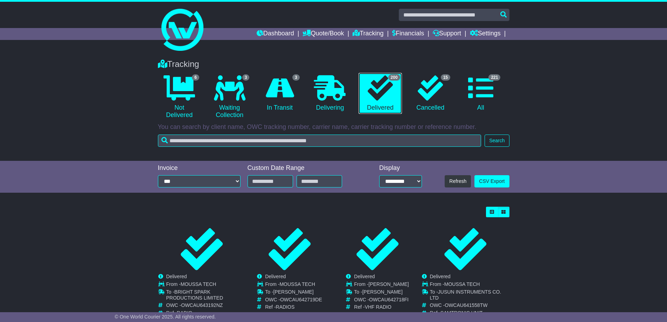
scroll to position [151, 0]
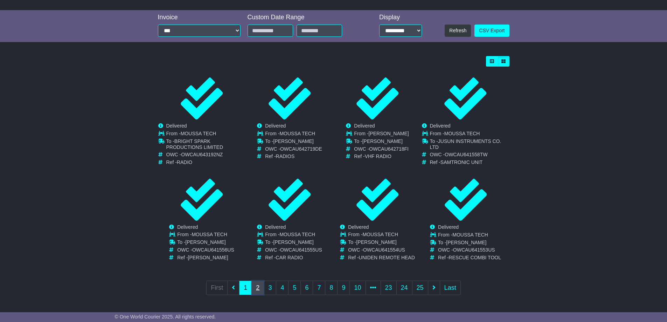
click at [262, 283] on link "2" at bounding box center [257, 287] width 13 height 14
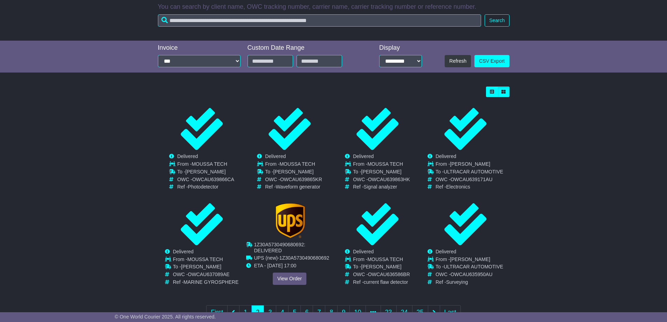
scroll to position [145, 0]
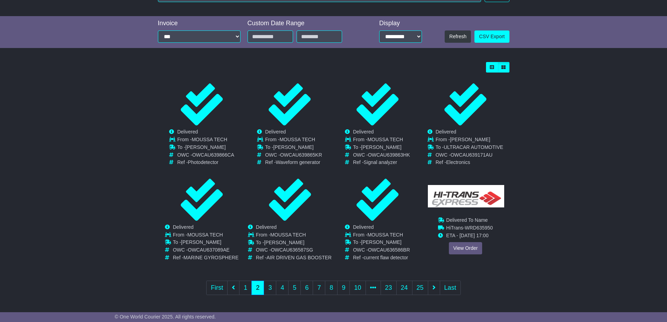
click at [463, 253] on div "Cancelled Waiting Collection In Transit Delivered Darren pickles To -" at bounding box center [465, 221] width 87 height 84
click at [469, 248] on link "View Order" at bounding box center [465, 248] width 34 height 12
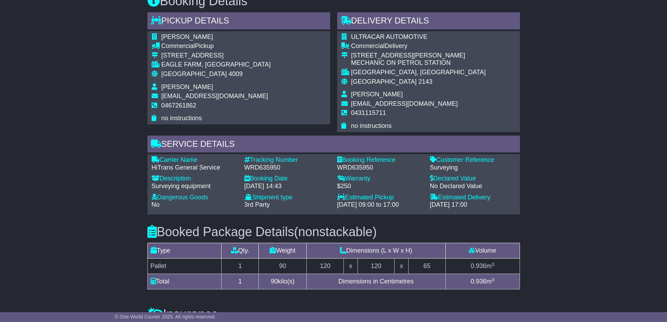
scroll to position [396, 0]
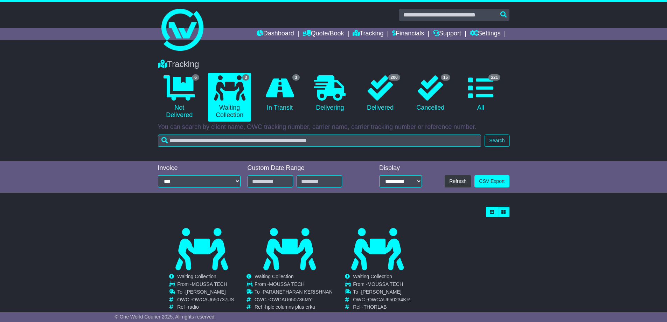
scroll to position [25, 0]
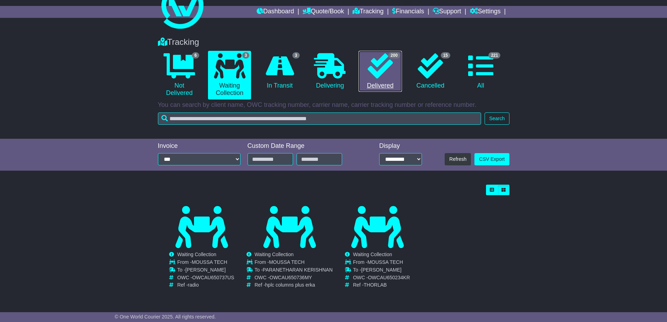
click at [373, 79] on link "200 Delivered" at bounding box center [380, 71] width 43 height 41
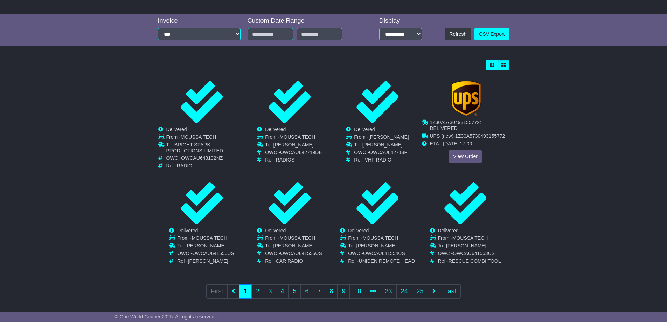
scroll to position [151, 0]
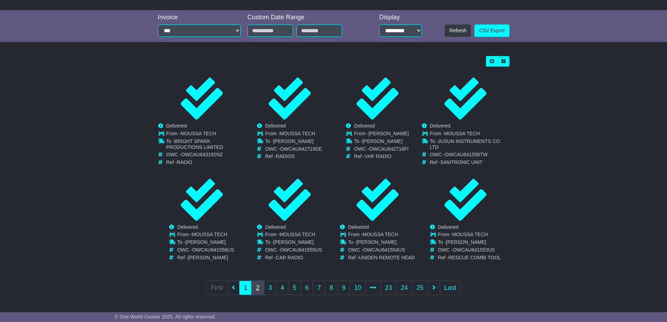
click at [259, 289] on link "2" at bounding box center [257, 287] width 13 height 14
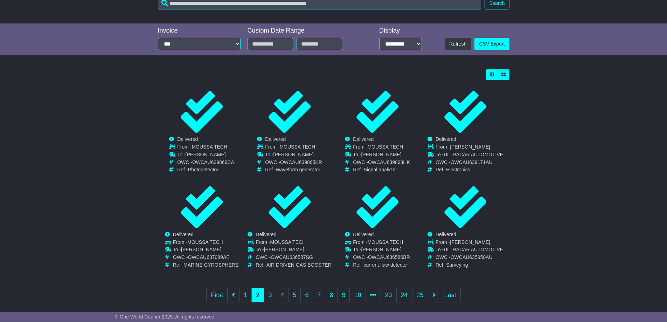
scroll to position [145, 0]
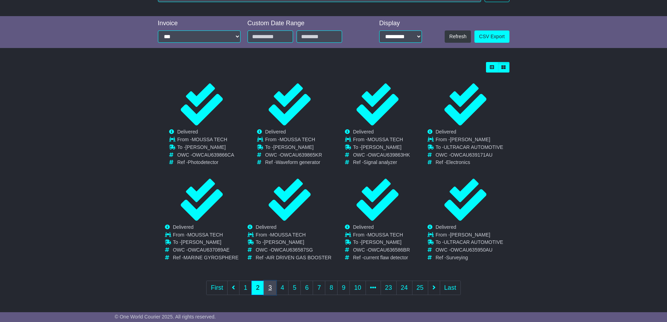
click at [265, 285] on link "3" at bounding box center [270, 287] width 13 height 14
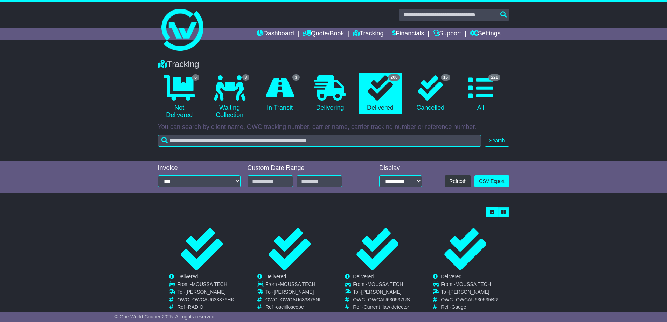
scroll to position [151, 0]
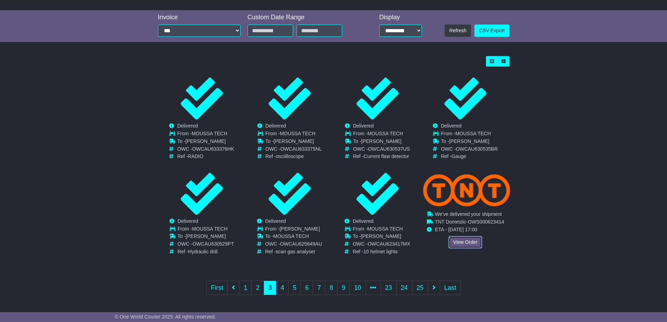
click at [465, 245] on link "View Order" at bounding box center [465, 242] width 34 height 12
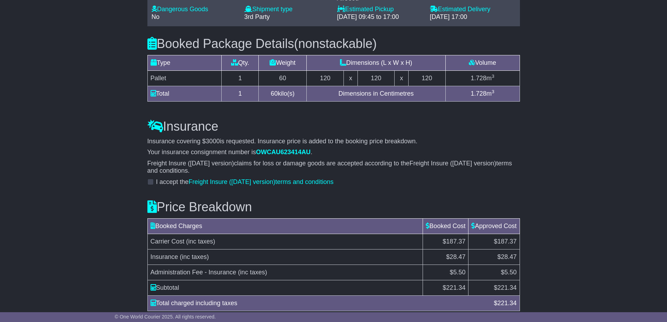
scroll to position [646, 0]
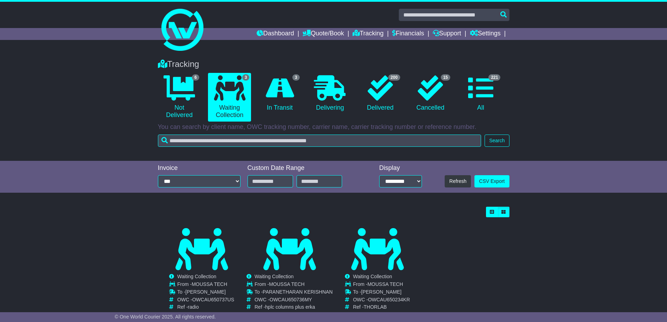
scroll to position [25, 0]
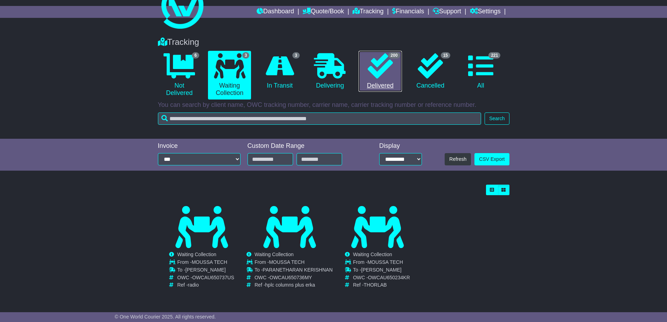
click at [391, 80] on link "200 Delivered" at bounding box center [380, 71] width 43 height 41
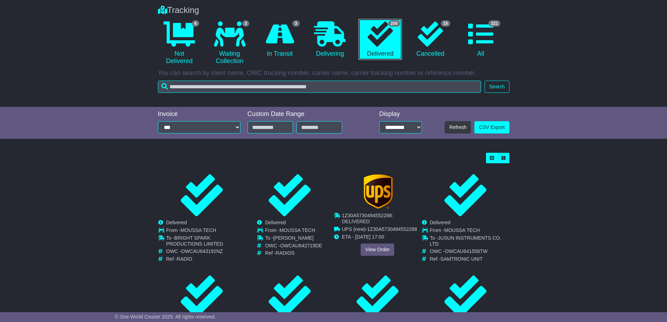
scroll to position [151, 0]
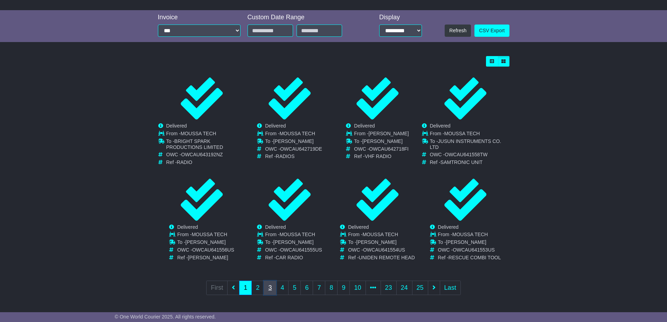
click at [270, 288] on link "3" at bounding box center [270, 287] width 13 height 14
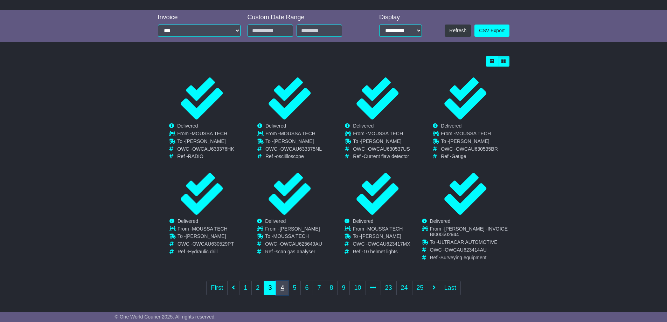
click at [285, 285] on link "4" at bounding box center [282, 287] width 13 height 14
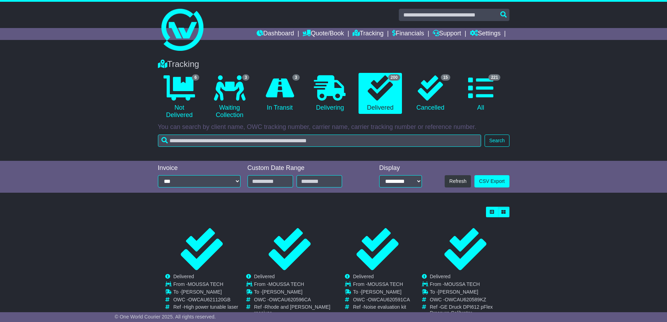
scroll to position [156, 0]
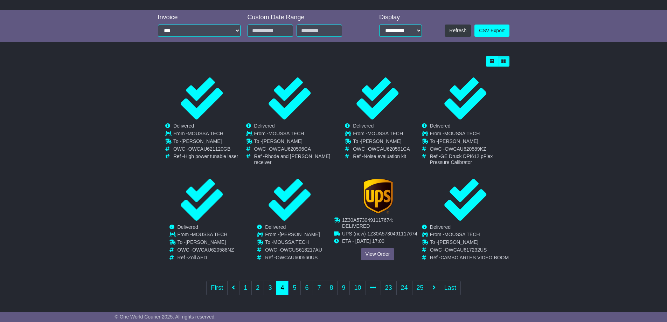
click at [371, 245] on div "Cancelled Waiting Collection In Transit Delivered MOUSSA TECH To - -" at bounding box center [377, 221] width 87 height 84
click at [380, 249] on link "View Order" at bounding box center [378, 254] width 34 height 12
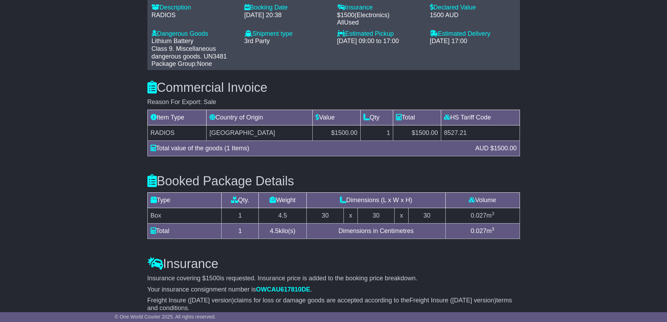
scroll to position [513, 0]
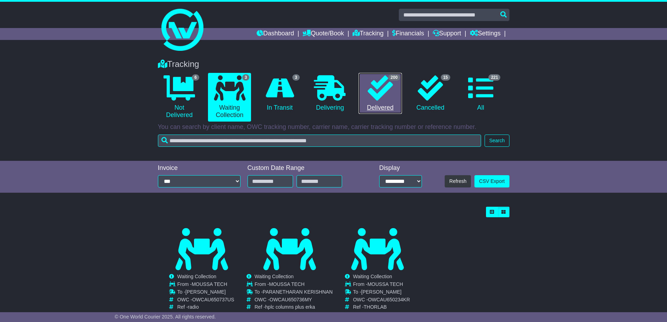
click at [380, 103] on link "200 Delivered" at bounding box center [380, 93] width 43 height 41
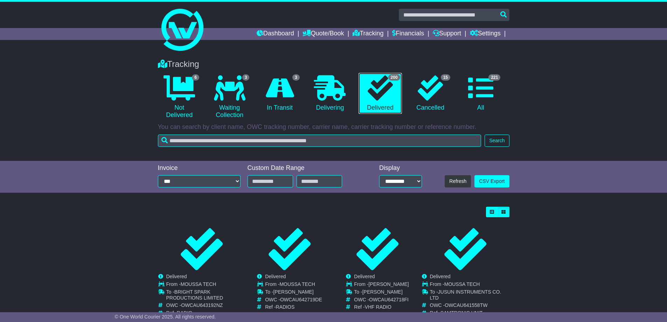
scroll to position [151, 0]
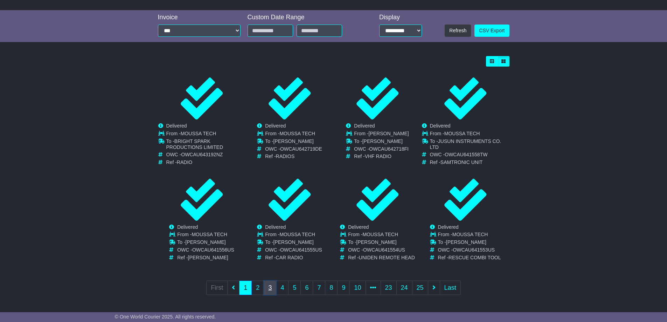
click at [272, 287] on link "3" at bounding box center [270, 287] width 13 height 14
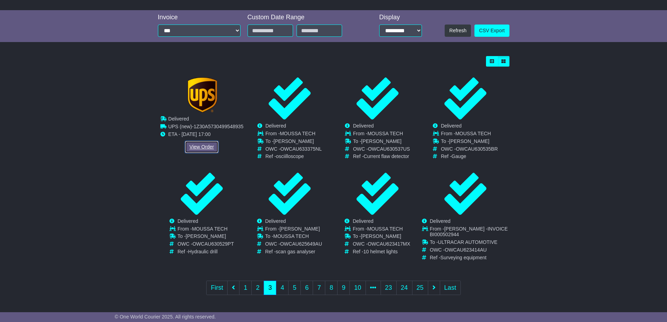
click at [204, 149] on link "View Order" at bounding box center [202, 147] width 34 height 12
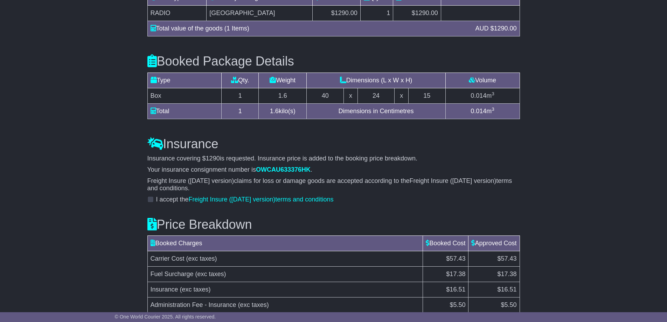
scroll to position [778, 0]
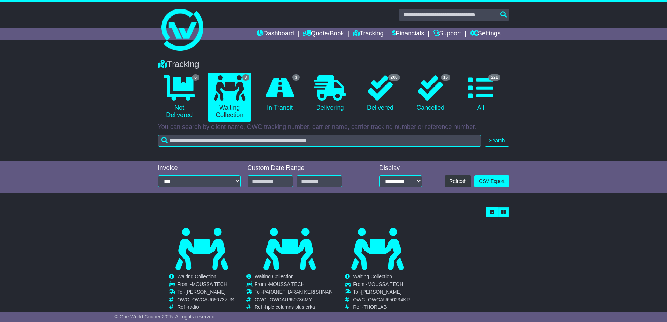
scroll to position [25, 0]
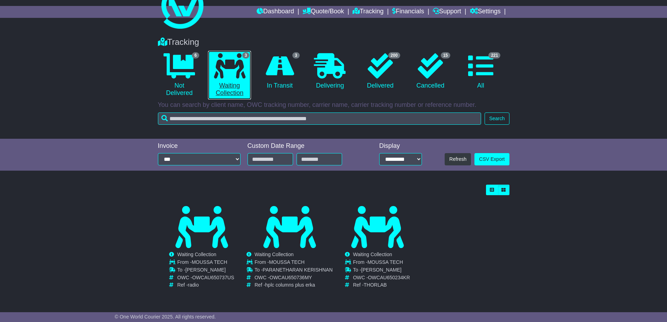
click at [233, 85] on link "3 Waiting Collection" at bounding box center [229, 75] width 43 height 49
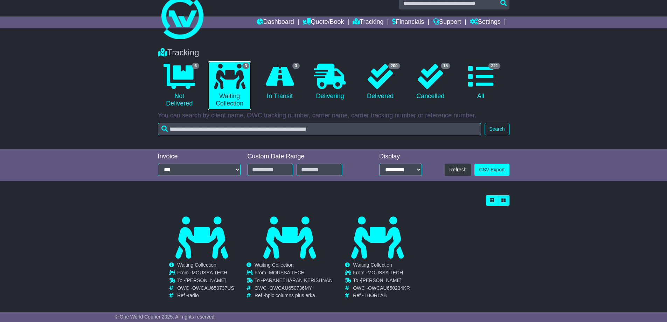
scroll to position [0, 0]
